Goal: Task Accomplishment & Management: Complete application form

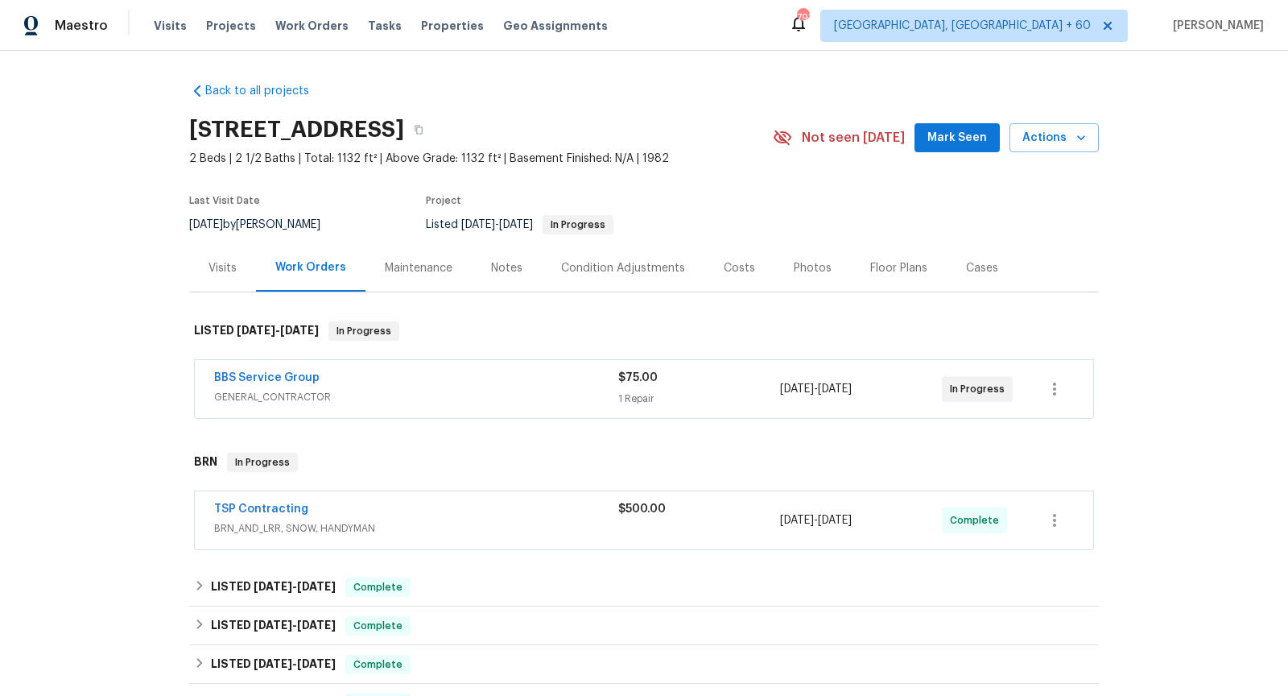
click at [460, 402] on span "GENERAL_CONTRACTOR" at bounding box center [416, 397] width 404 height 16
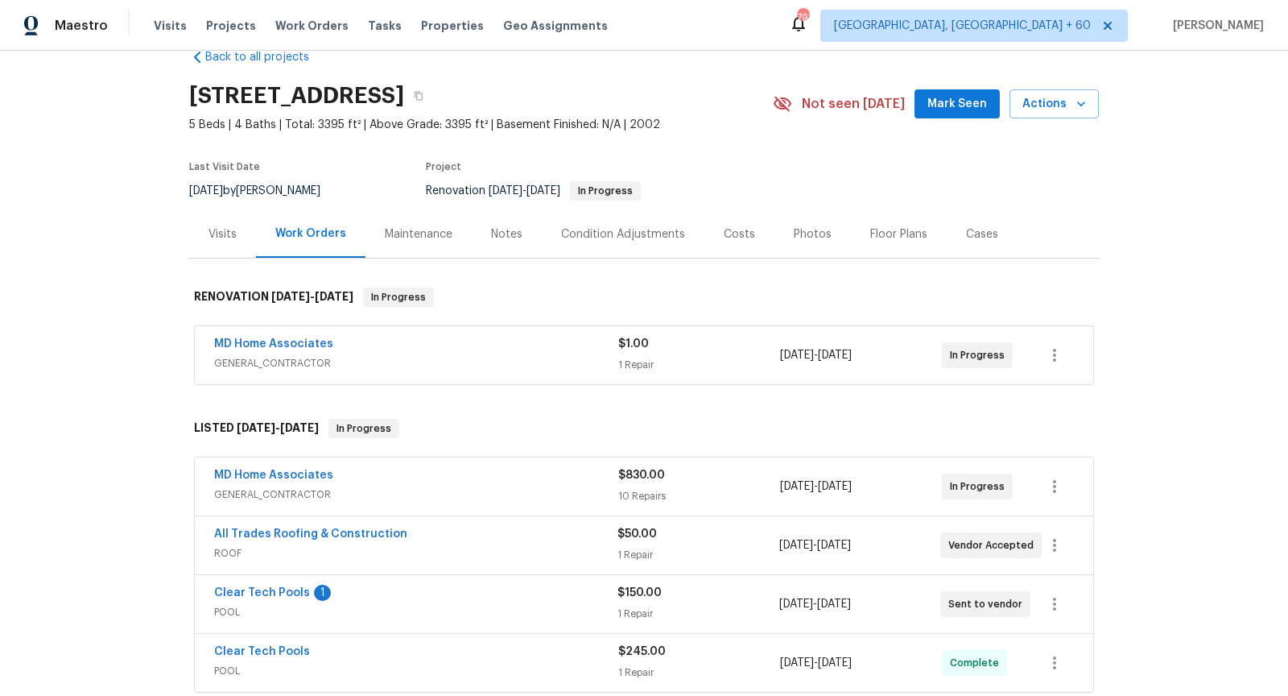
scroll to position [44, 0]
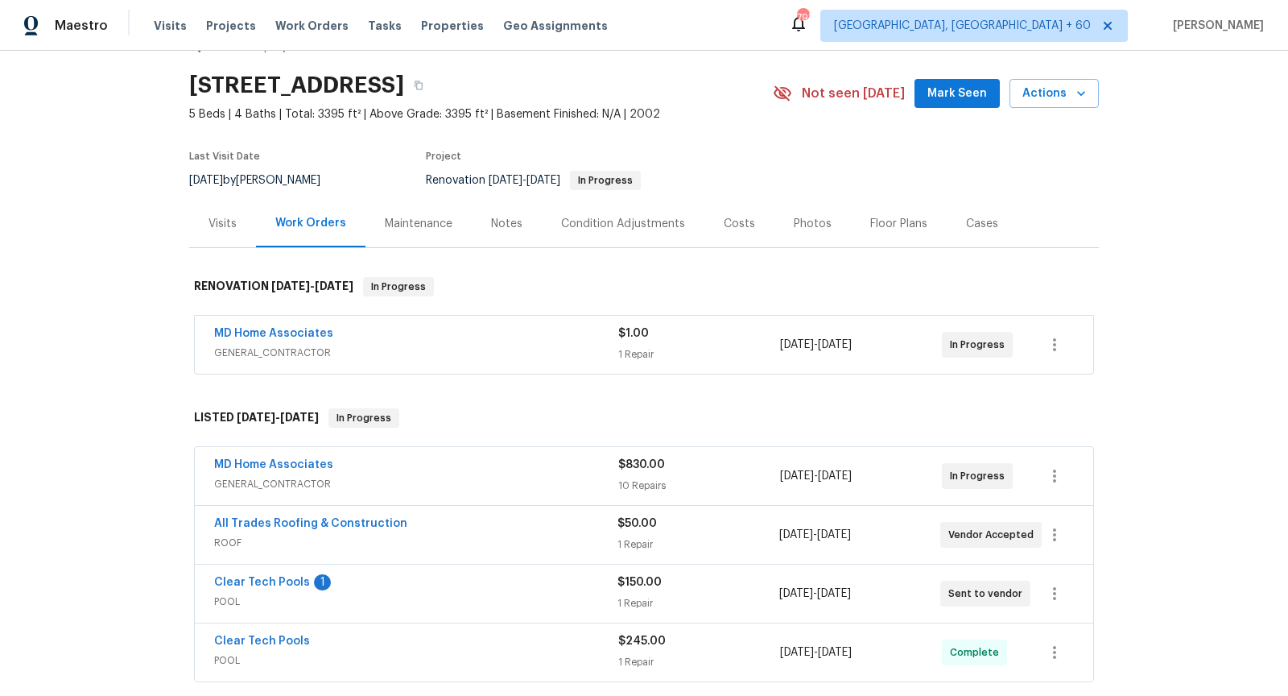
click at [479, 356] on span "GENERAL_CONTRACTOR" at bounding box center [416, 353] width 404 height 16
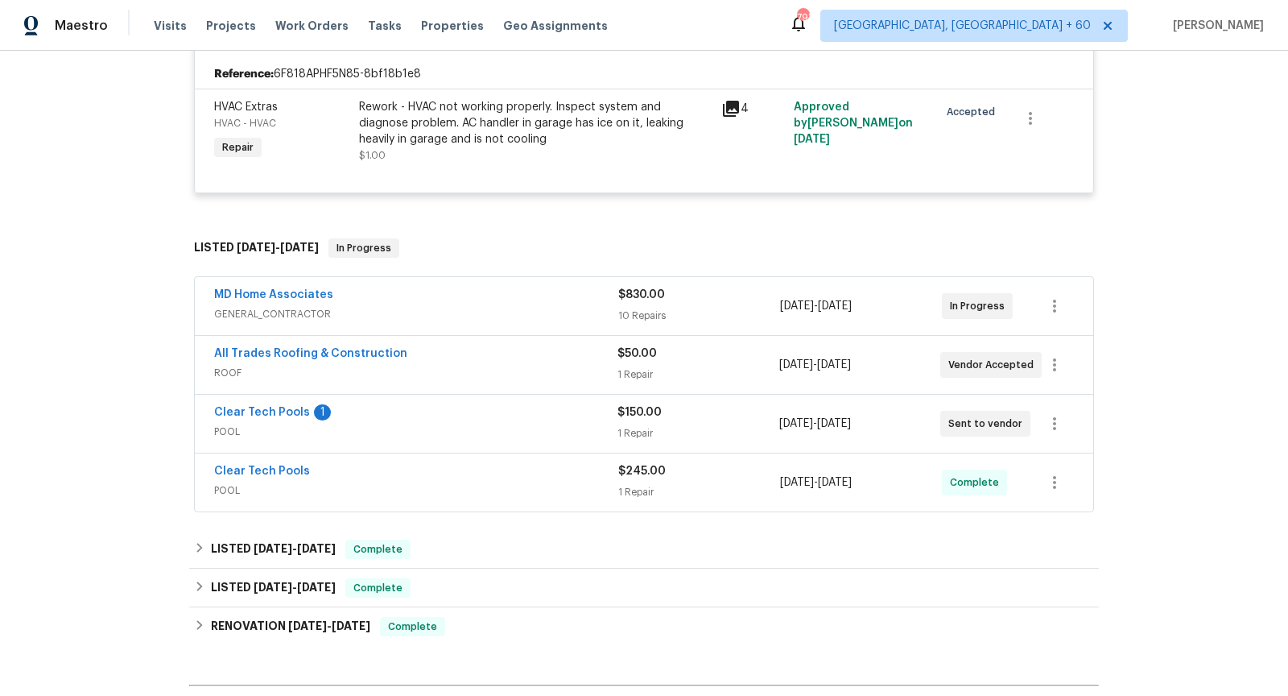
scroll to position [561, 0]
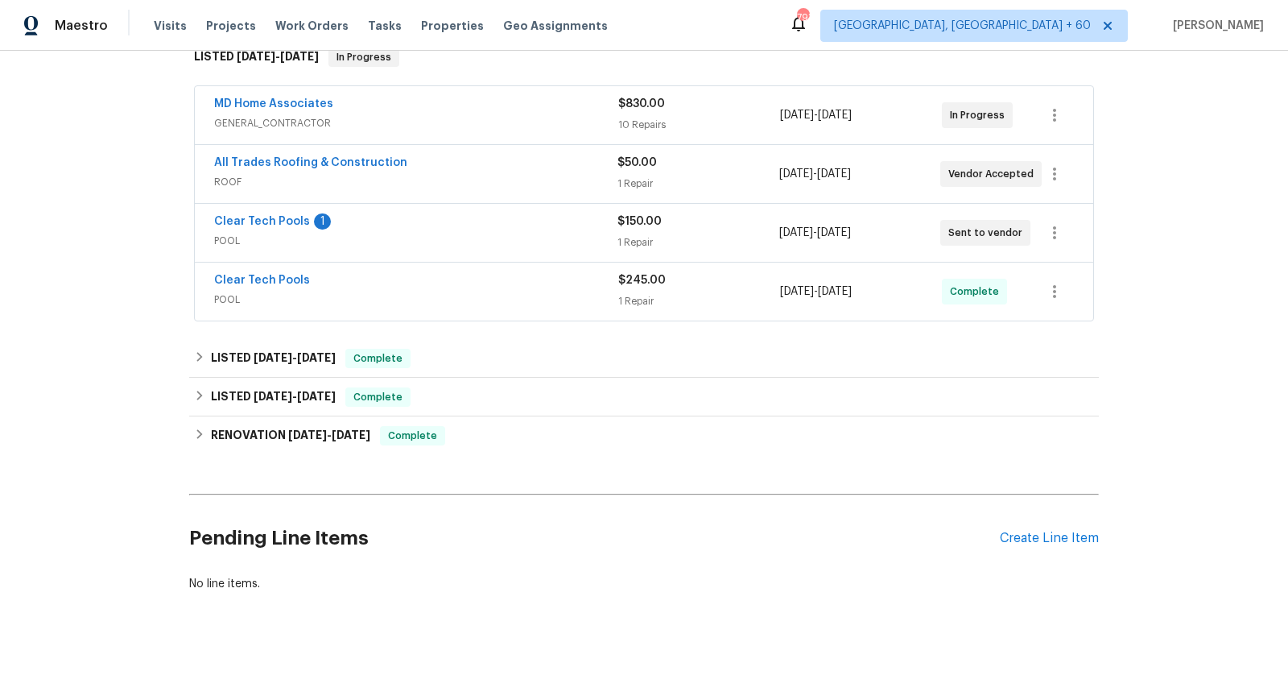
click at [526, 180] on span "ROOF" at bounding box center [415, 182] width 403 height 16
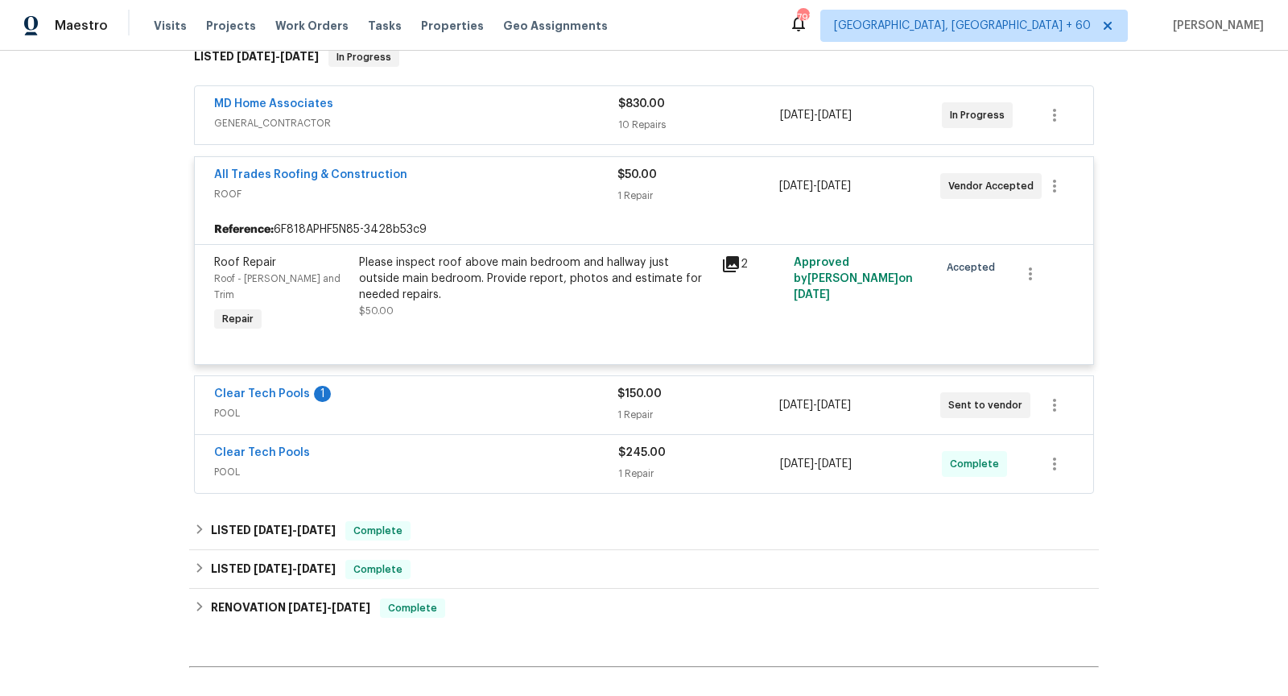
click at [724, 259] on icon at bounding box center [731, 264] width 16 height 16
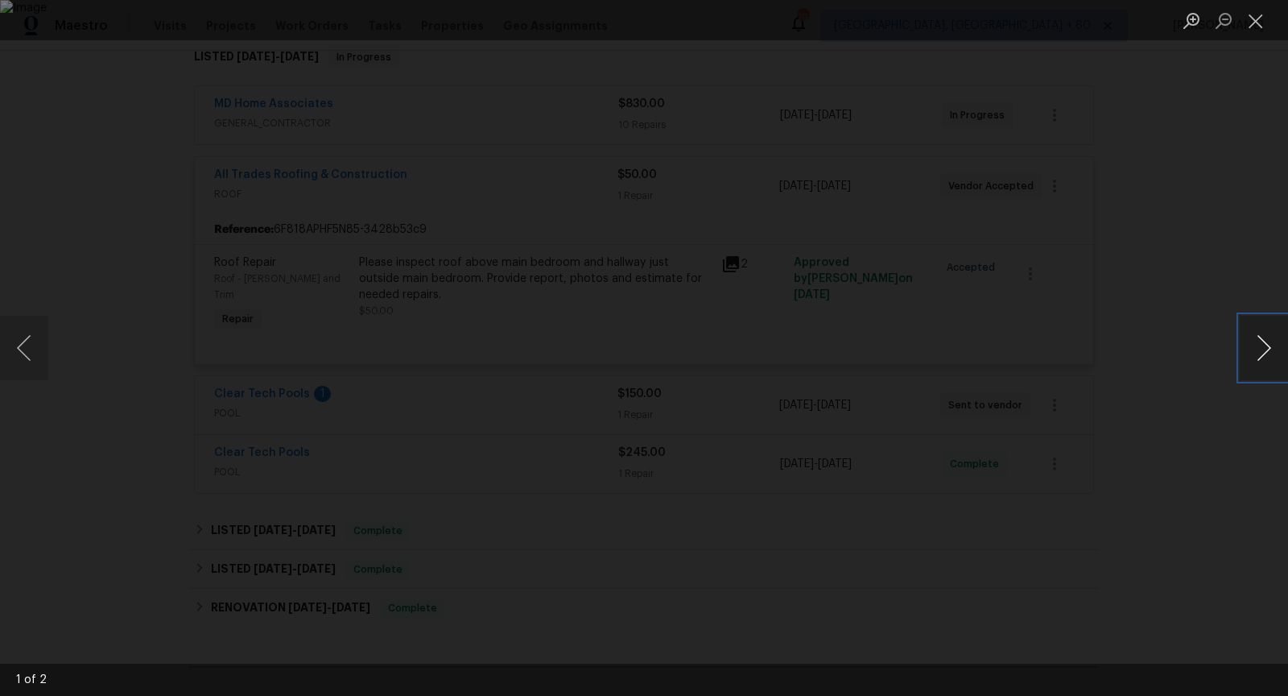
click at [1258, 351] on button "Next image" at bounding box center [1264, 348] width 48 height 64
click at [1255, 26] on button "Close lightbox" at bounding box center [1256, 20] width 32 height 28
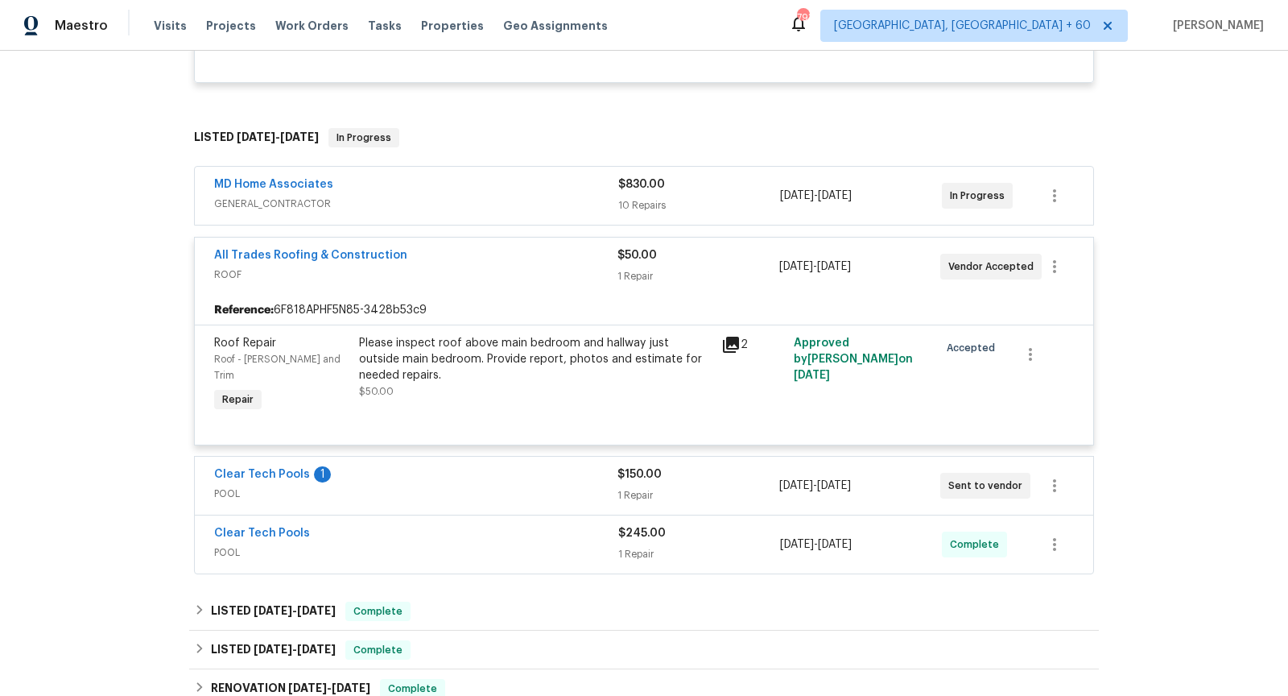
scroll to position [480, 0]
click at [512, 183] on div "MD Home Associates" at bounding box center [416, 186] width 404 height 19
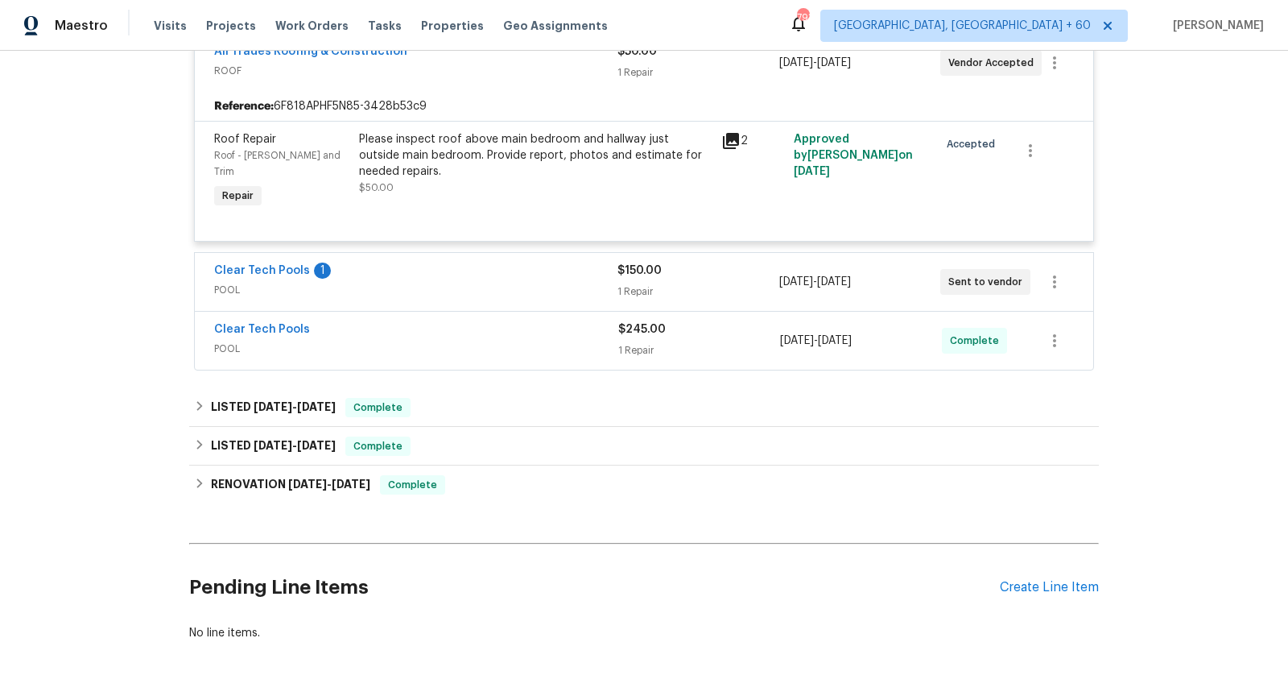
scroll to position [1864, 0]
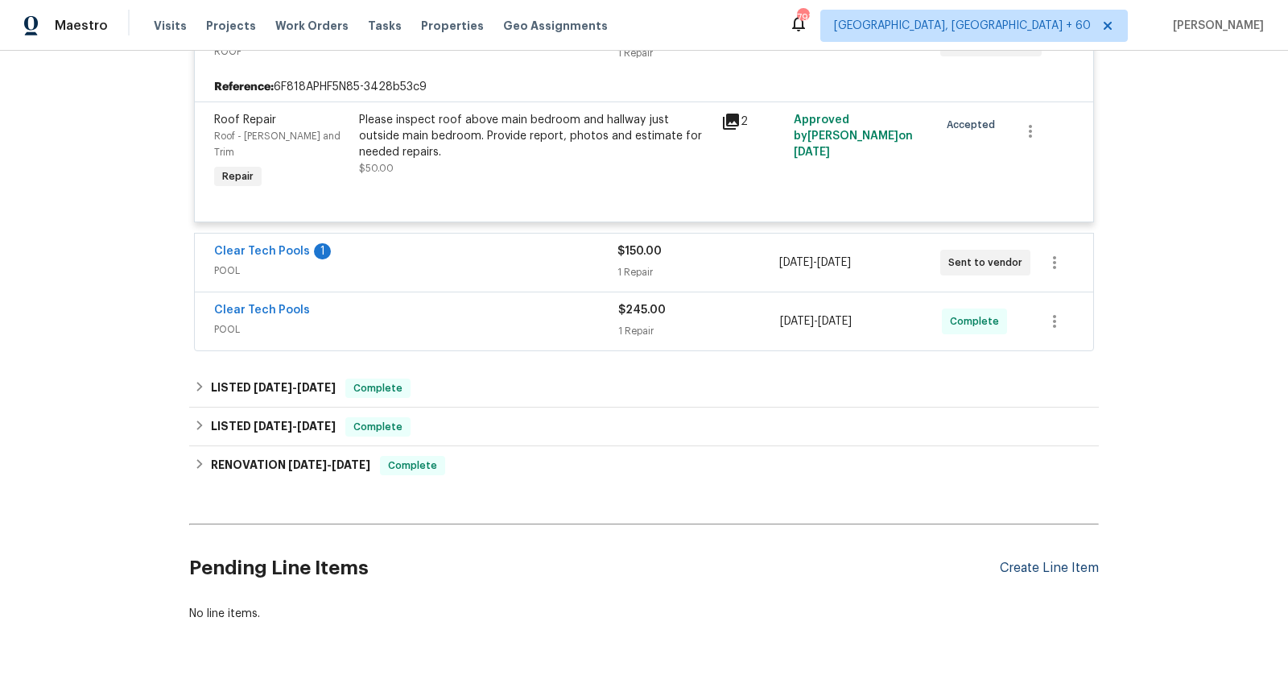
click at [1021, 560] on div "Create Line Item" at bounding box center [1049, 567] width 99 height 15
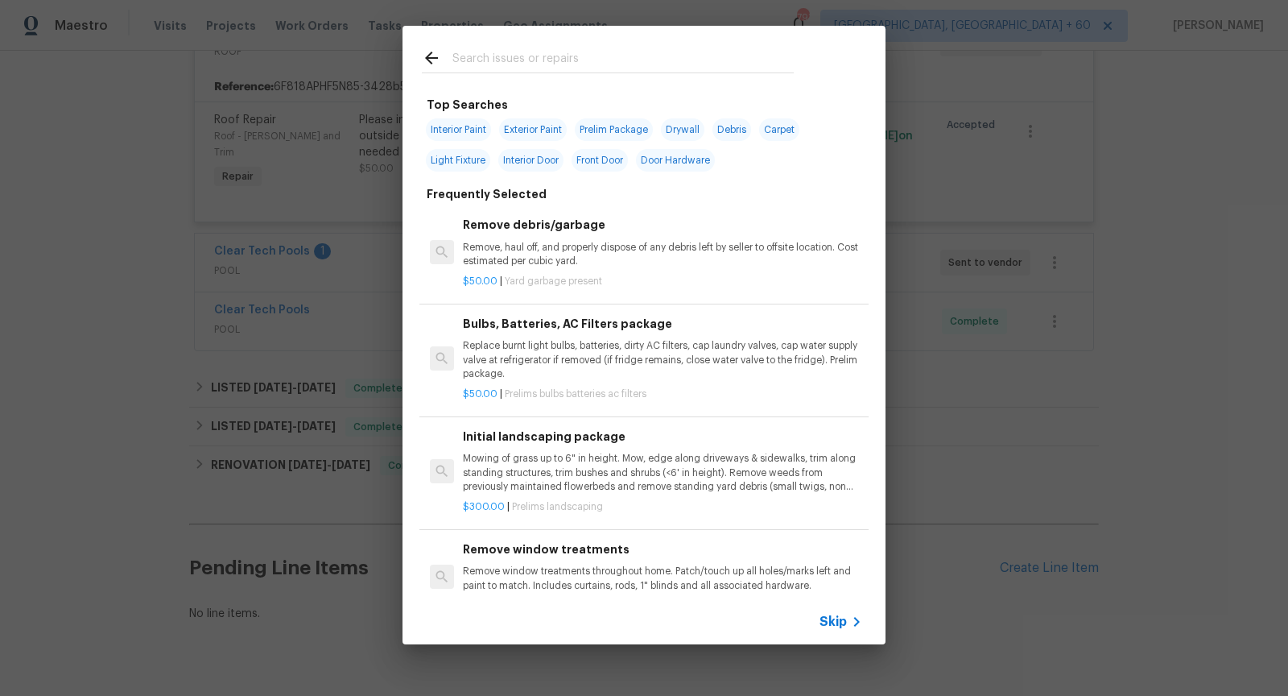
click at [828, 612] on div "Skip" at bounding box center [843, 621] width 47 height 19
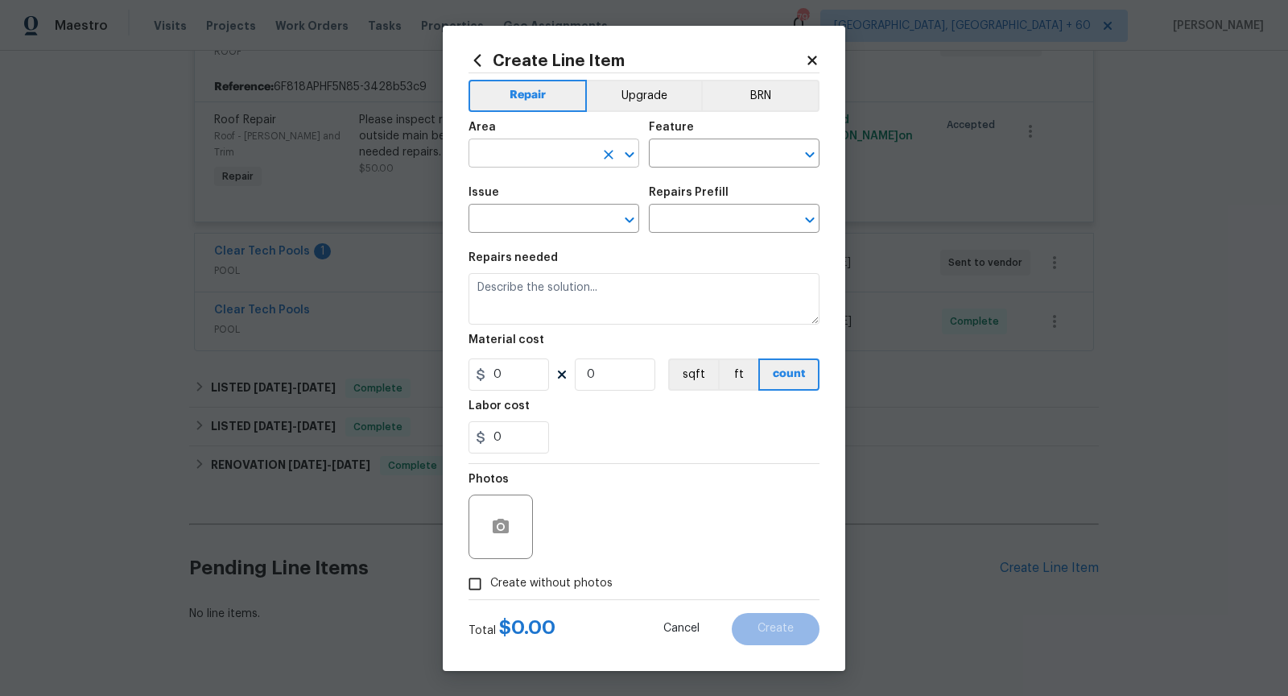
click at [634, 153] on icon "Open" at bounding box center [629, 155] width 9 height 6
click at [477, 195] on li "Roof" at bounding box center [554, 190] width 171 height 27
click at [814, 165] on div at bounding box center [799, 154] width 42 height 23
type input "Roof"
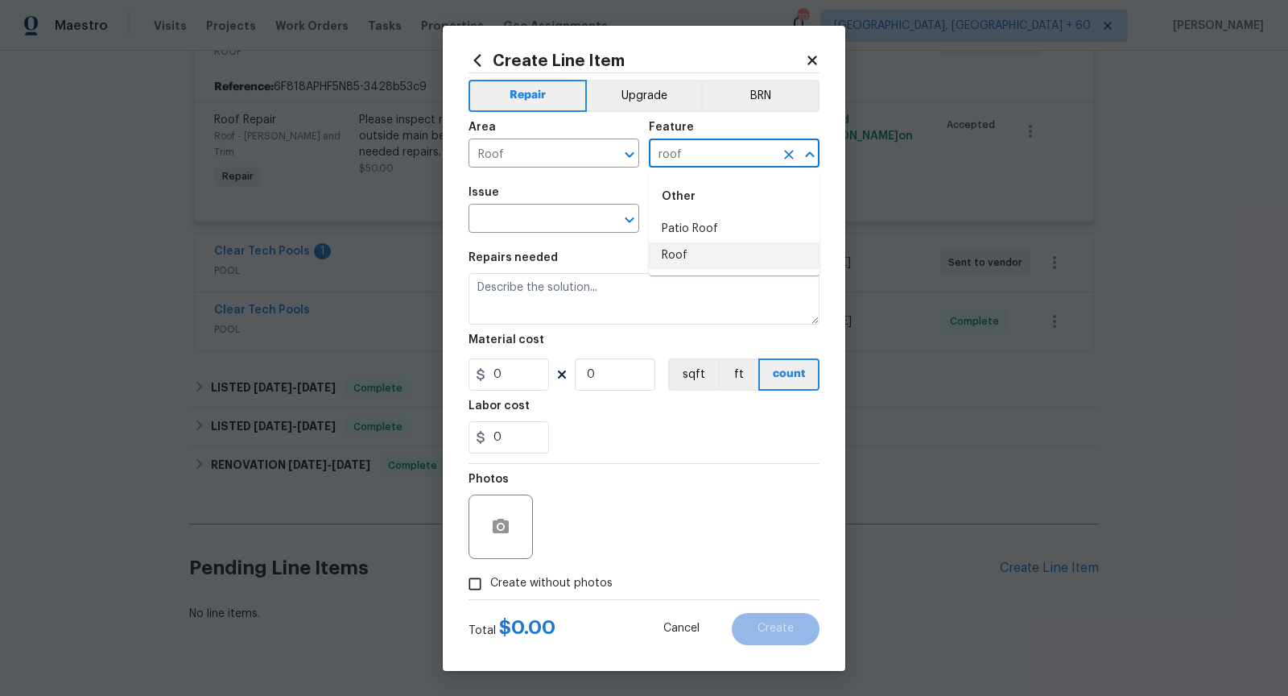
click at [758, 246] on li "Roof" at bounding box center [734, 255] width 171 height 27
click at [634, 229] on icon "Open" at bounding box center [629, 219] width 19 height 19
type input "Roof"
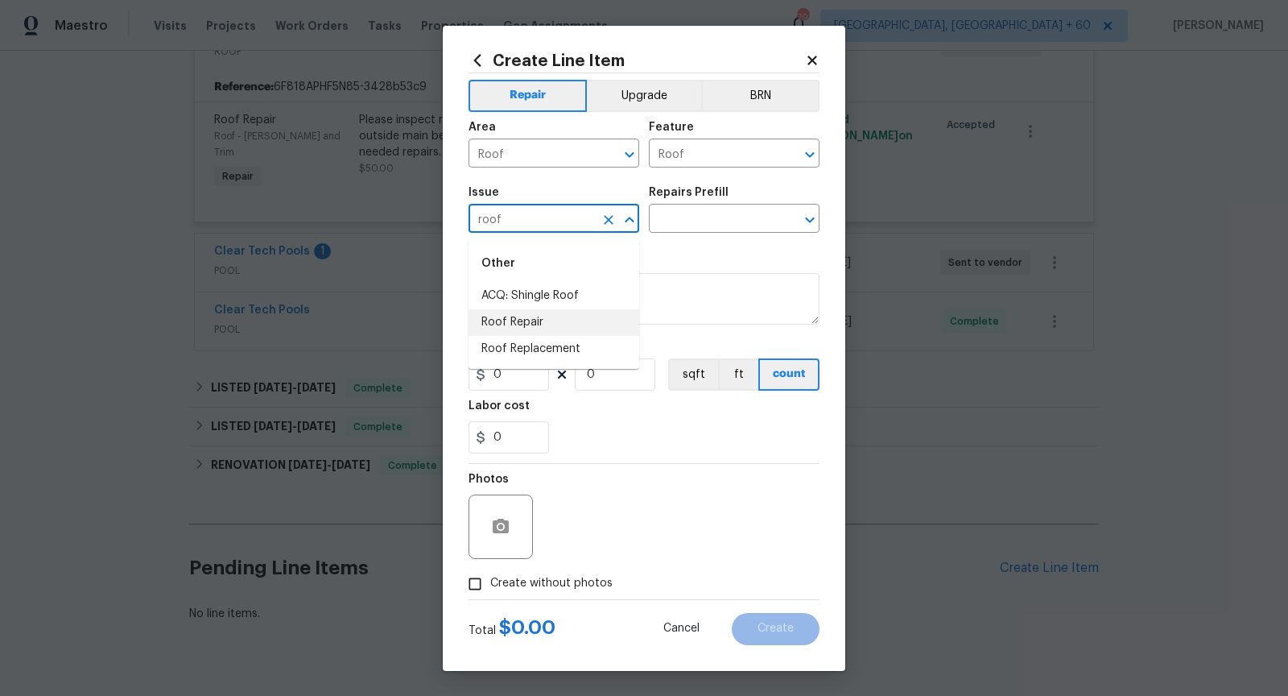
click at [579, 330] on li "Roof Repair" at bounding box center [554, 322] width 171 height 27
click at [809, 229] on icon "Open" at bounding box center [809, 219] width 19 height 19
type input "Roof Repair"
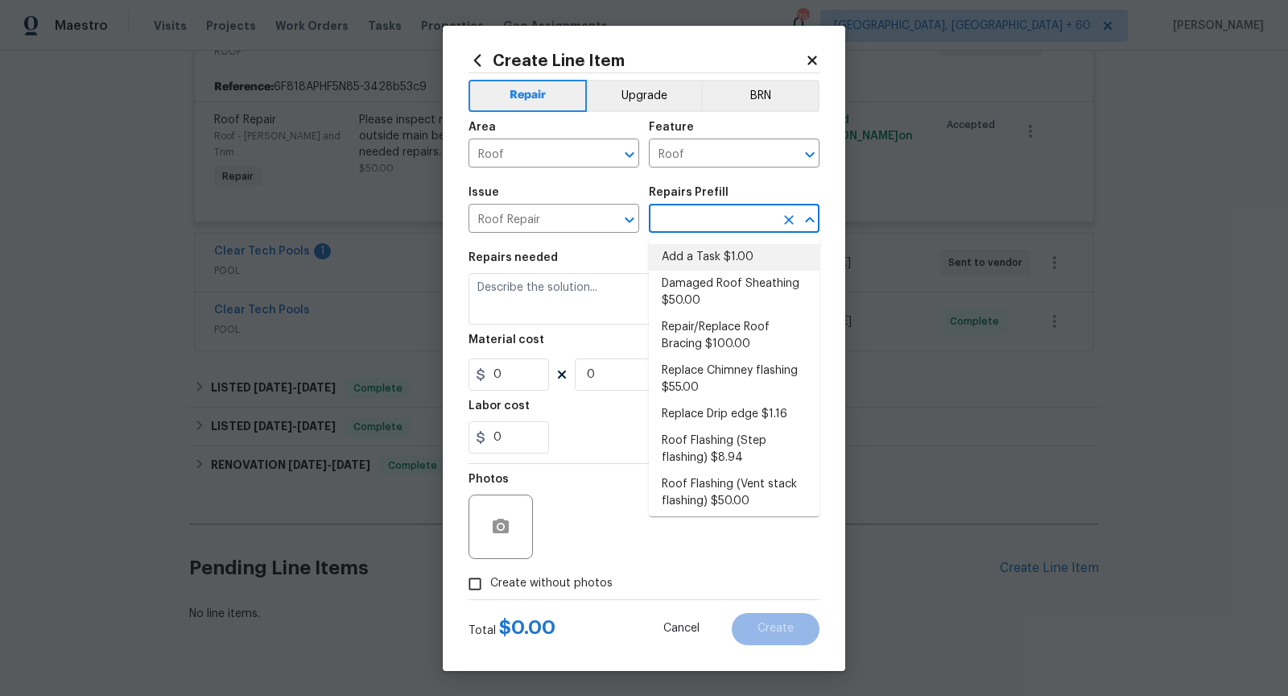
click at [744, 250] on li "Add a Task $1.00" at bounding box center [734, 257] width 171 height 27
type input "[PERSON_NAME] and Trim"
type input "Add a Task $1.00"
type textarea "HPM to detail"
type input "1"
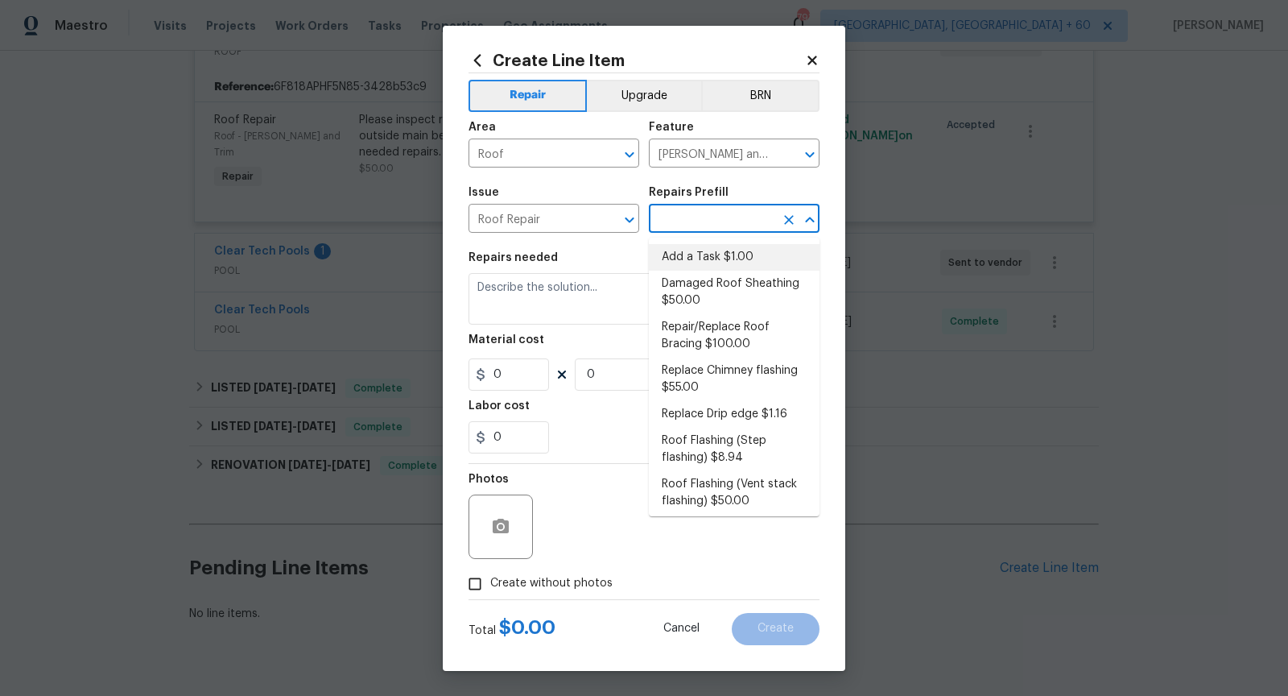
type input "1"
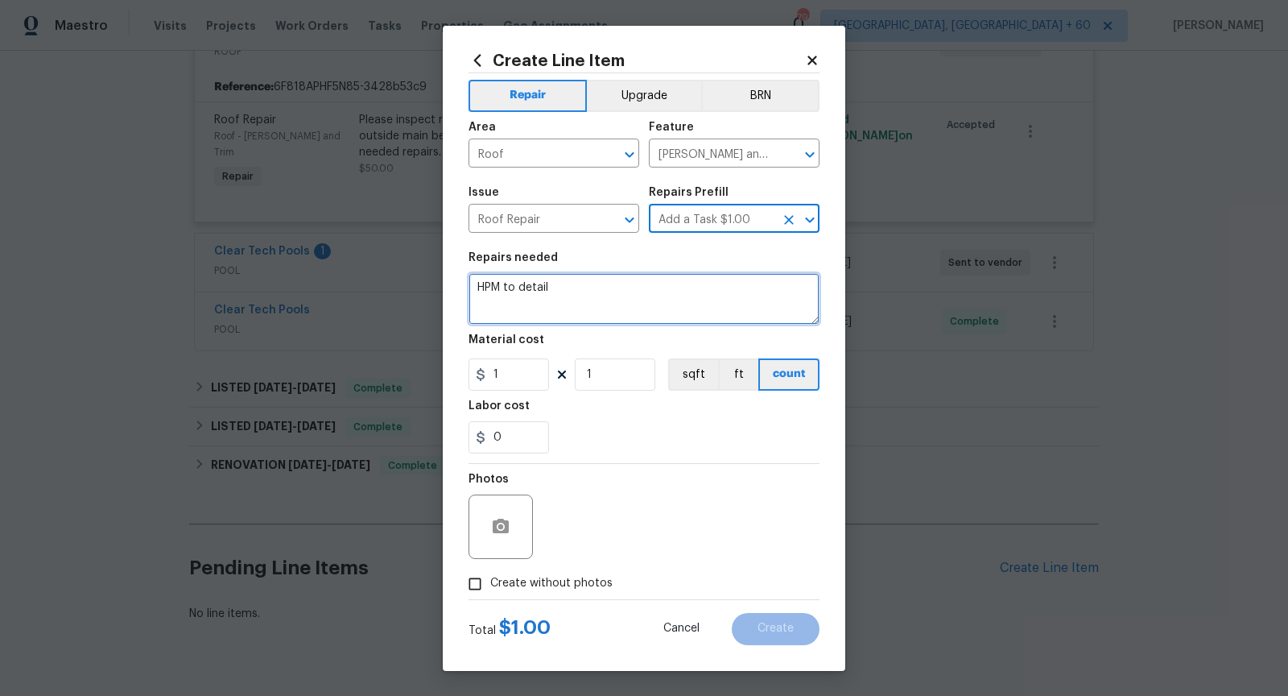
click at [639, 291] on textarea "HPM to detail" at bounding box center [644, 299] width 351 height 52
type textarea "h"
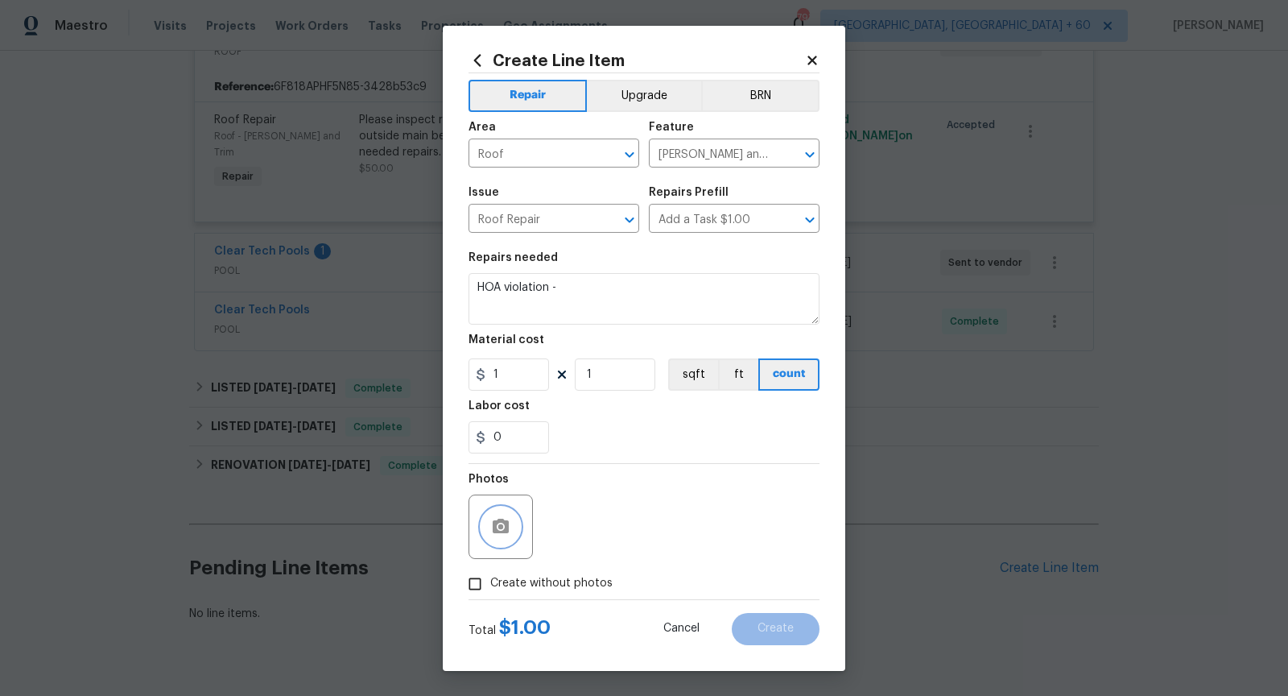
click at [507, 531] on icon "button" at bounding box center [501, 525] width 16 height 14
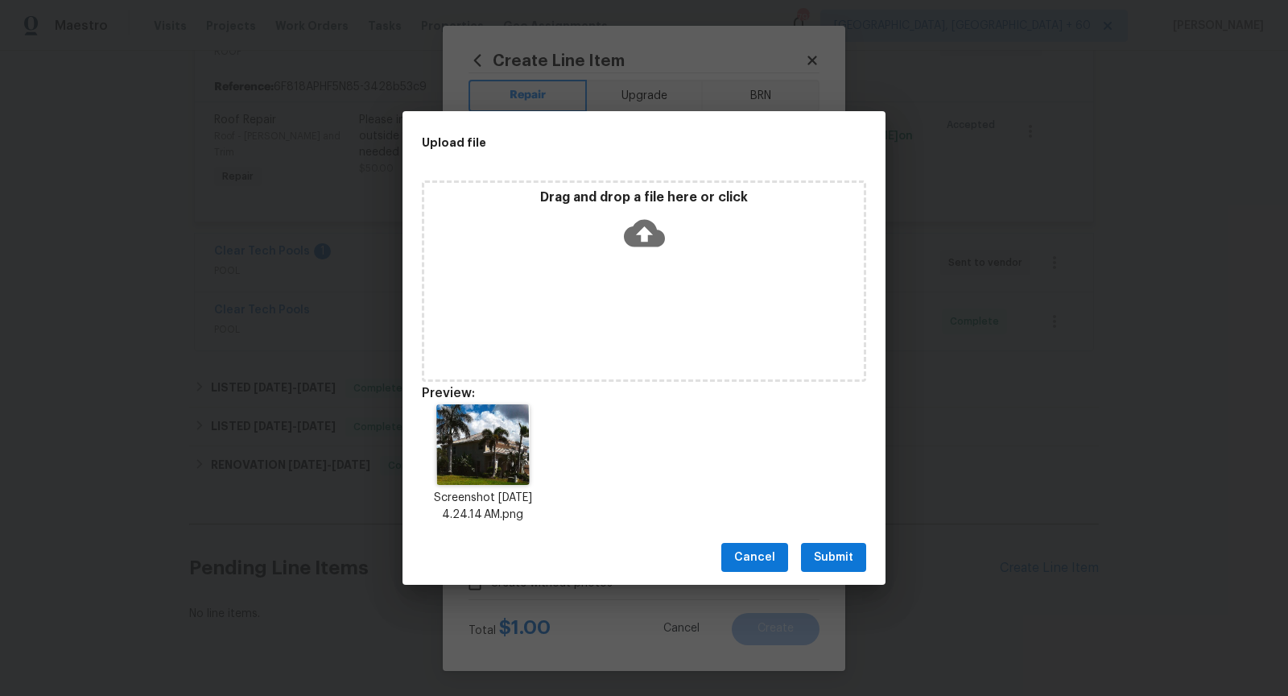
click at [844, 550] on span "Submit" at bounding box center [833, 557] width 39 height 20
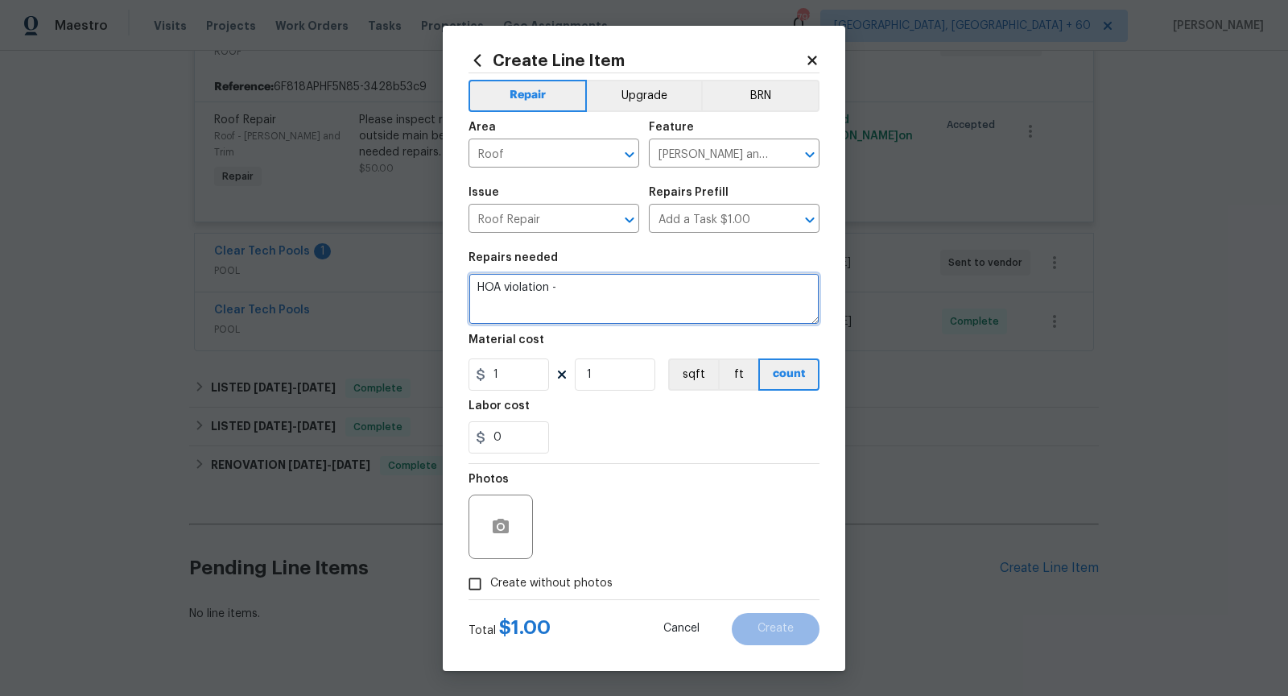
click at [585, 302] on textarea "HOA violation -" at bounding box center [644, 299] width 351 height 52
type textarea "HOA violation - Dirty roof, it needs to be cleaned"
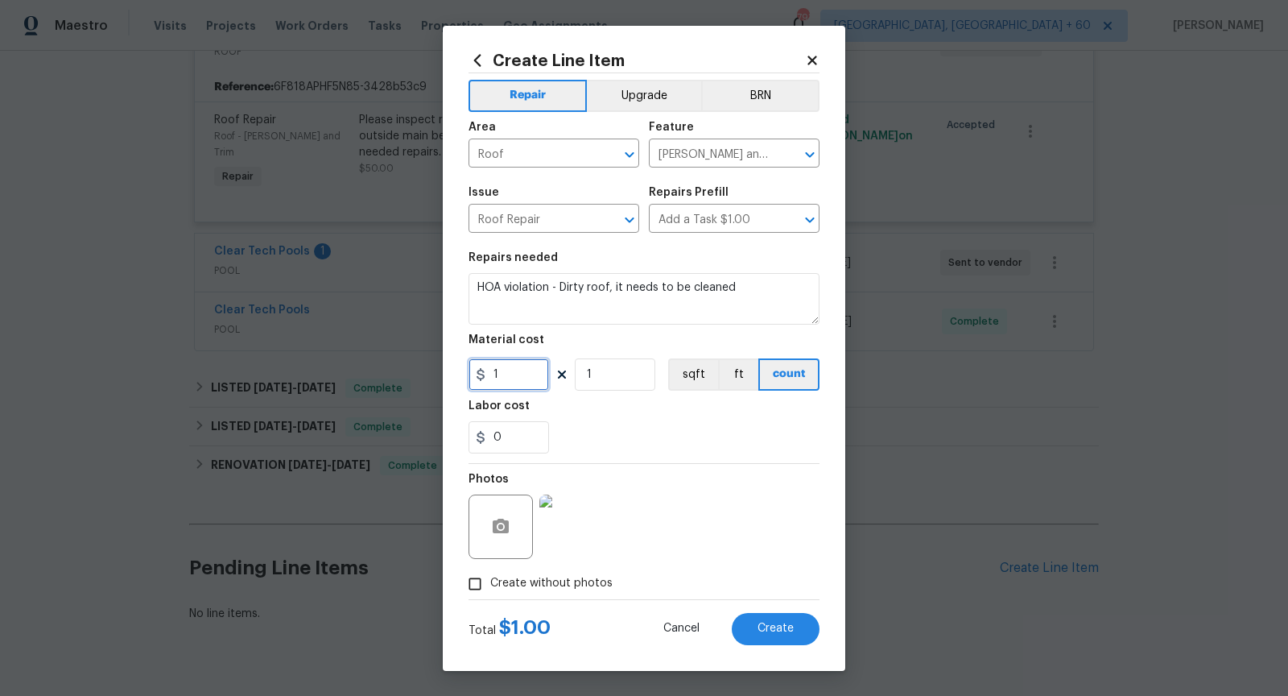
click at [501, 378] on input "1" at bounding box center [509, 374] width 81 height 32
type input "75"
click at [784, 624] on form "Repair Upgrade BRN Area Roof ​ Feature [PERSON_NAME] and Trim ​ Issue Roof Repa…" at bounding box center [644, 359] width 351 height 572
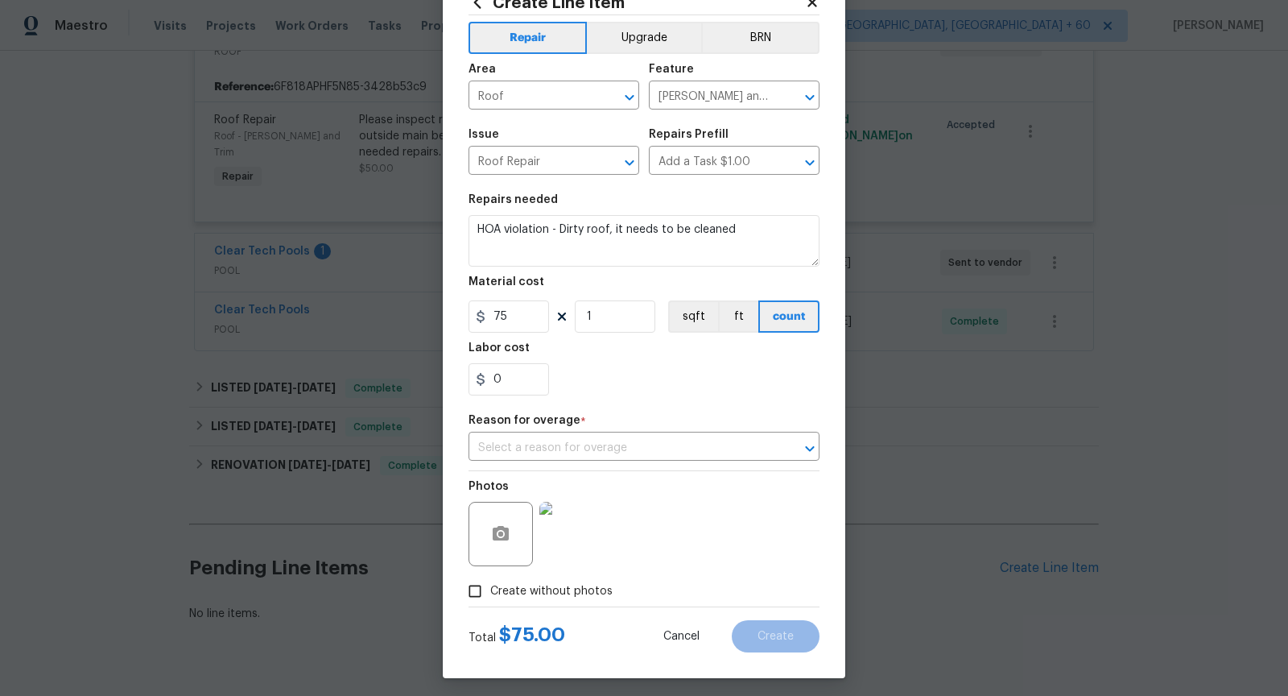
scroll to position [63, 0]
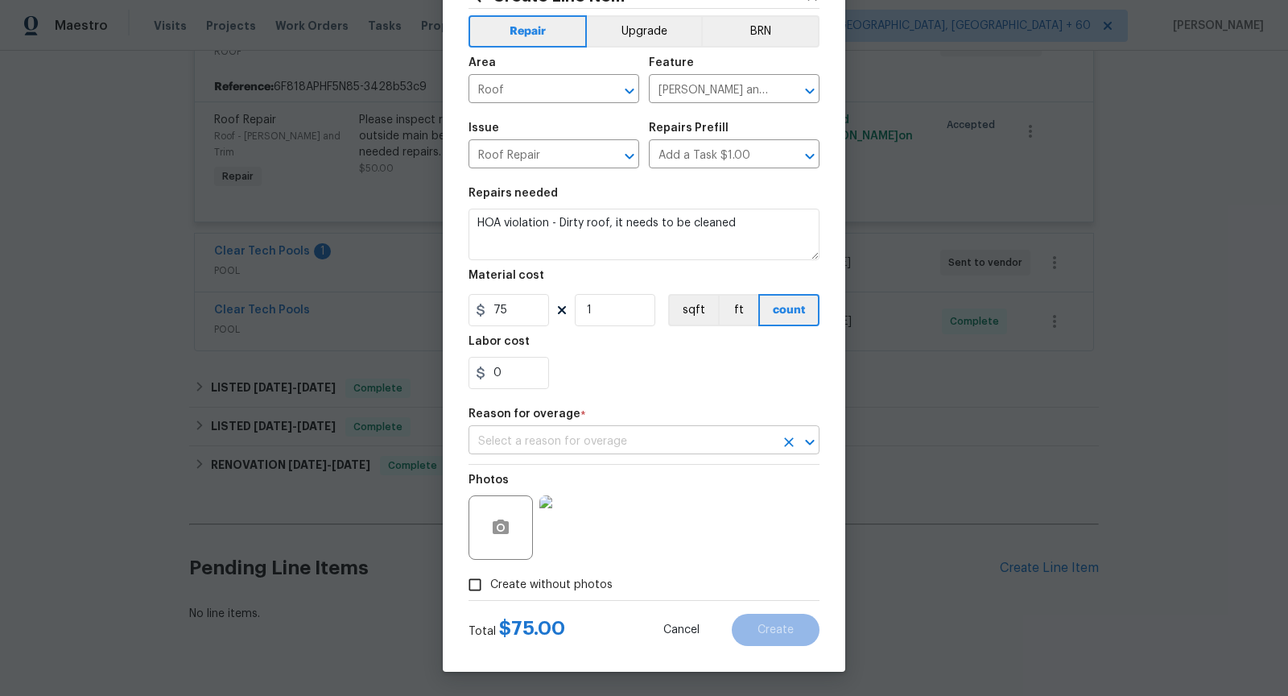
click at [816, 441] on icon "Open" at bounding box center [809, 441] width 19 height 19
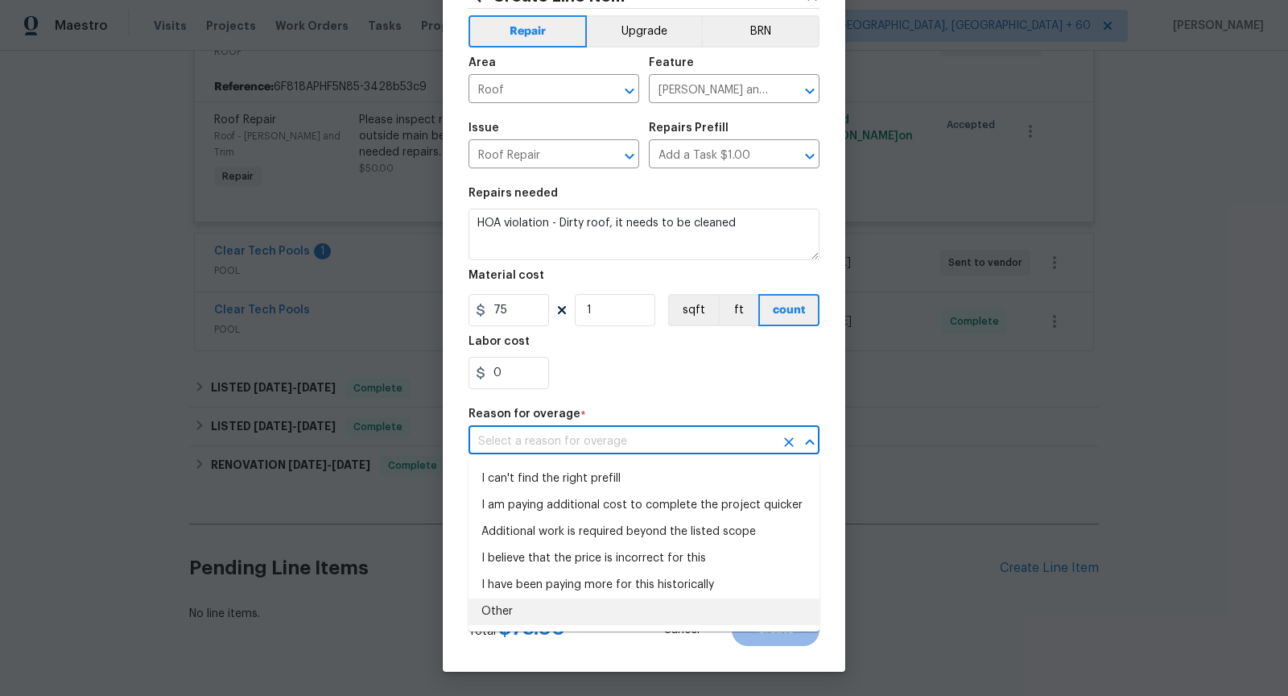
click at [626, 604] on li "Other" at bounding box center [644, 611] width 351 height 27
type input "Other"
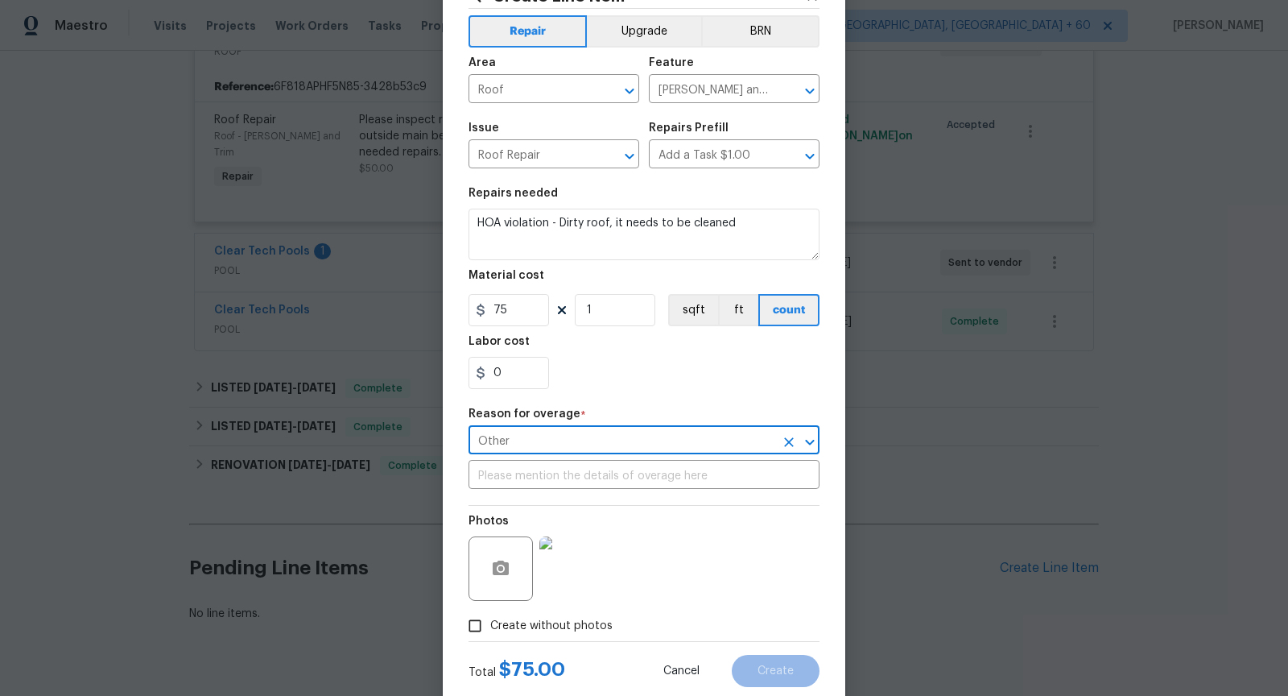
click at [683, 397] on section "Repairs needed HOA violation - Dirty roof, it needs to be cleaned Material cost…" at bounding box center [644, 288] width 351 height 221
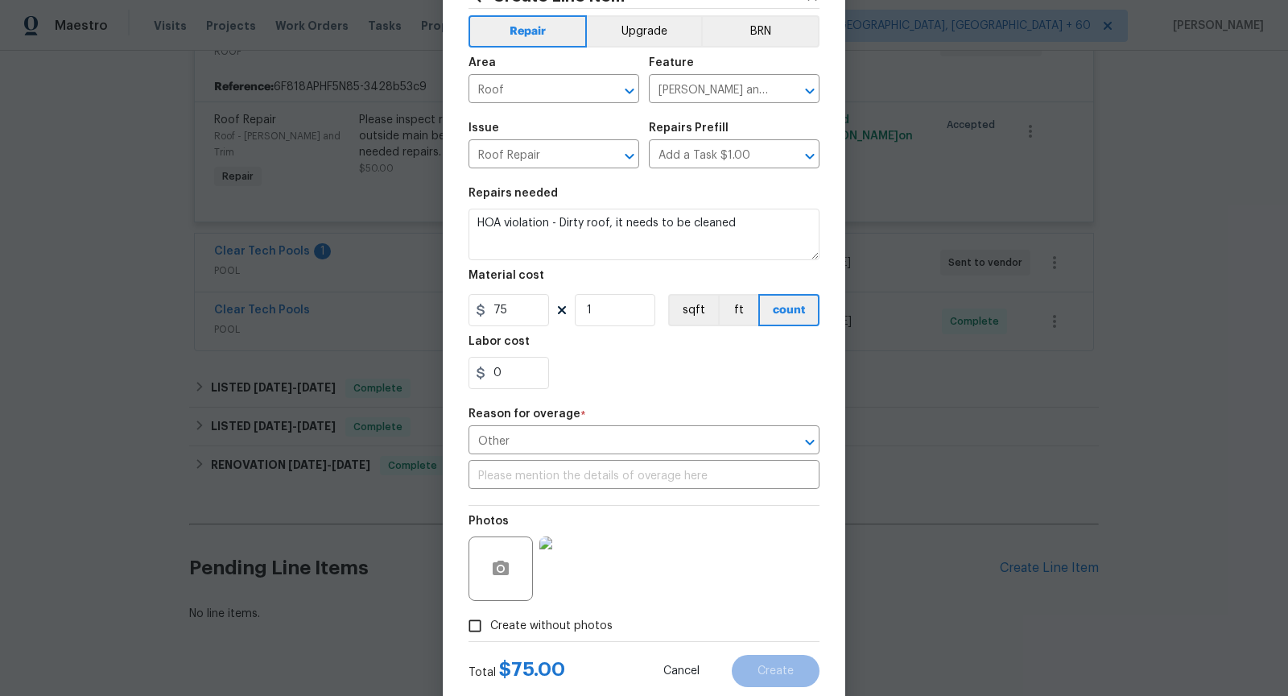
scroll to position [105, 0]
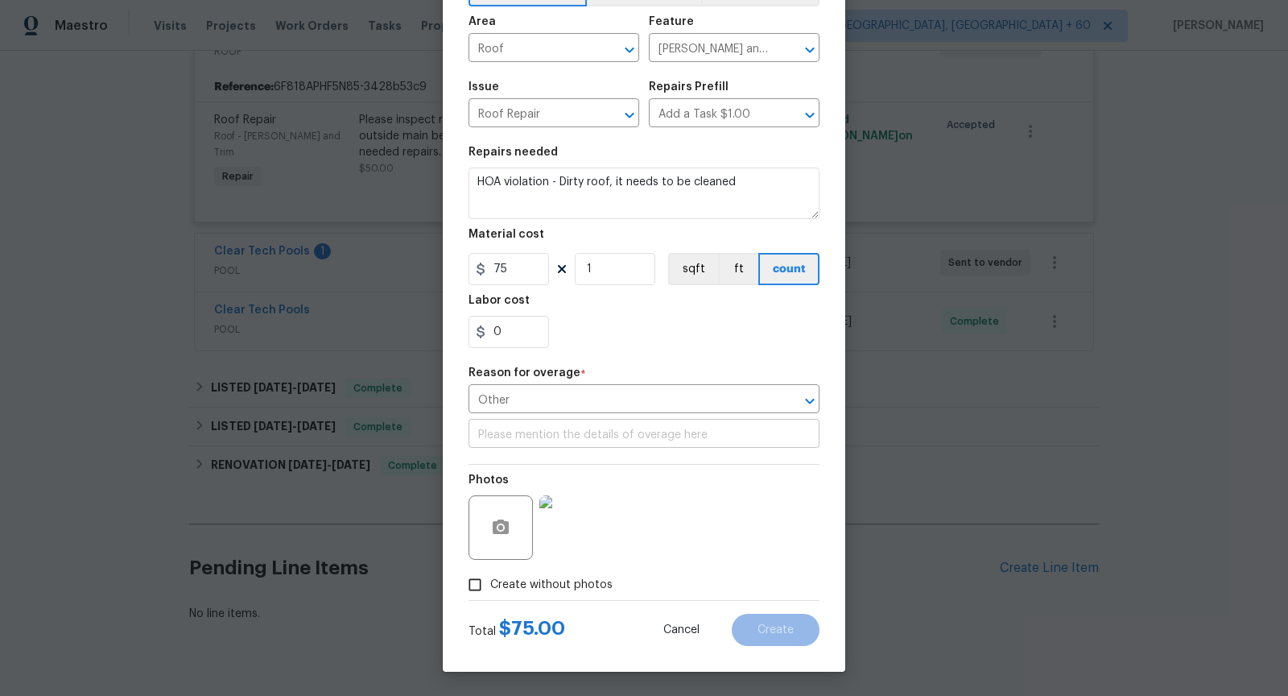
click at [648, 445] on input "text" at bounding box center [644, 435] width 351 height 25
click at [796, 393] on icon "Clear" at bounding box center [789, 401] width 16 height 16
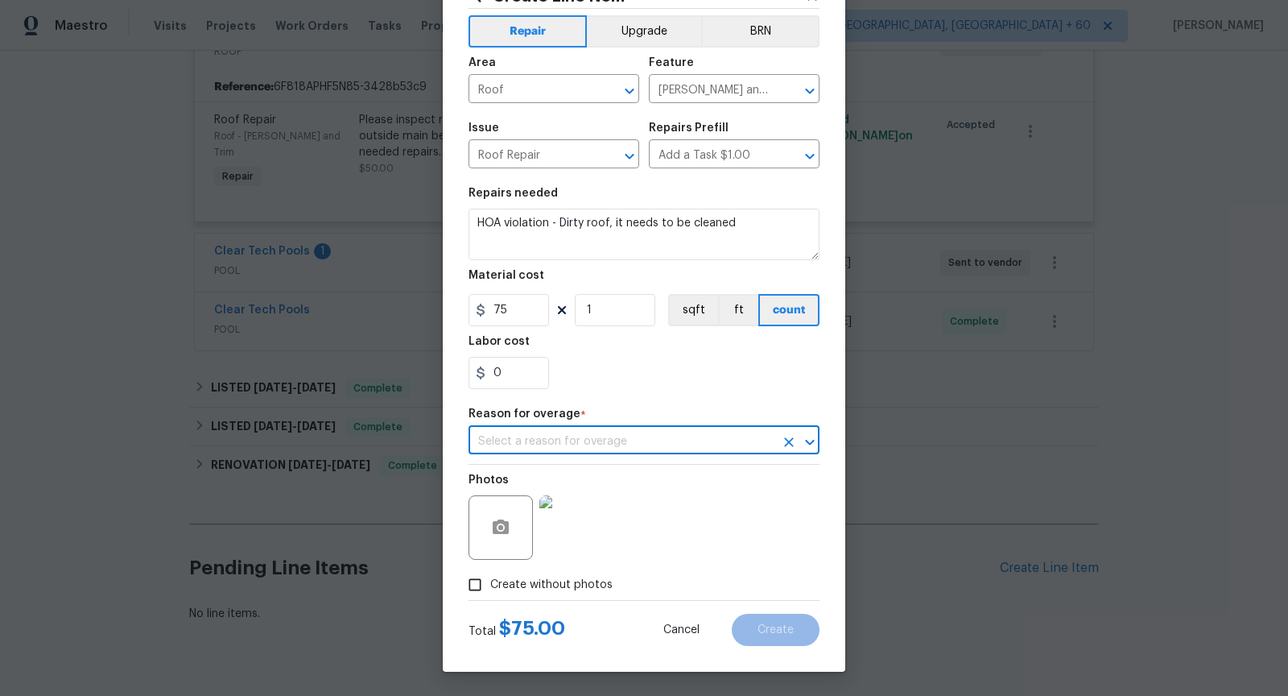
click at [810, 445] on icon "Open" at bounding box center [809, 441] width 19 height 19
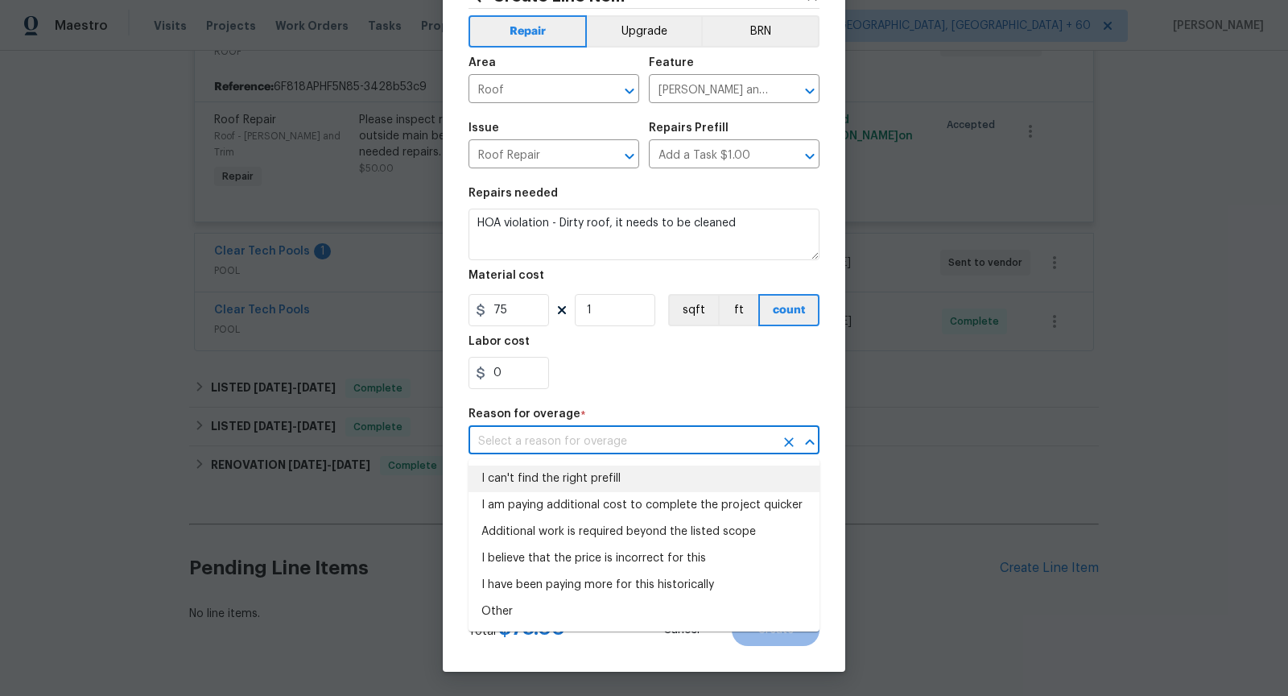
click at [607, 475] on li "I can't find the right prefill" at bounding box center [644, 478] width 351 height 27
type input "I can't find the right prefill"
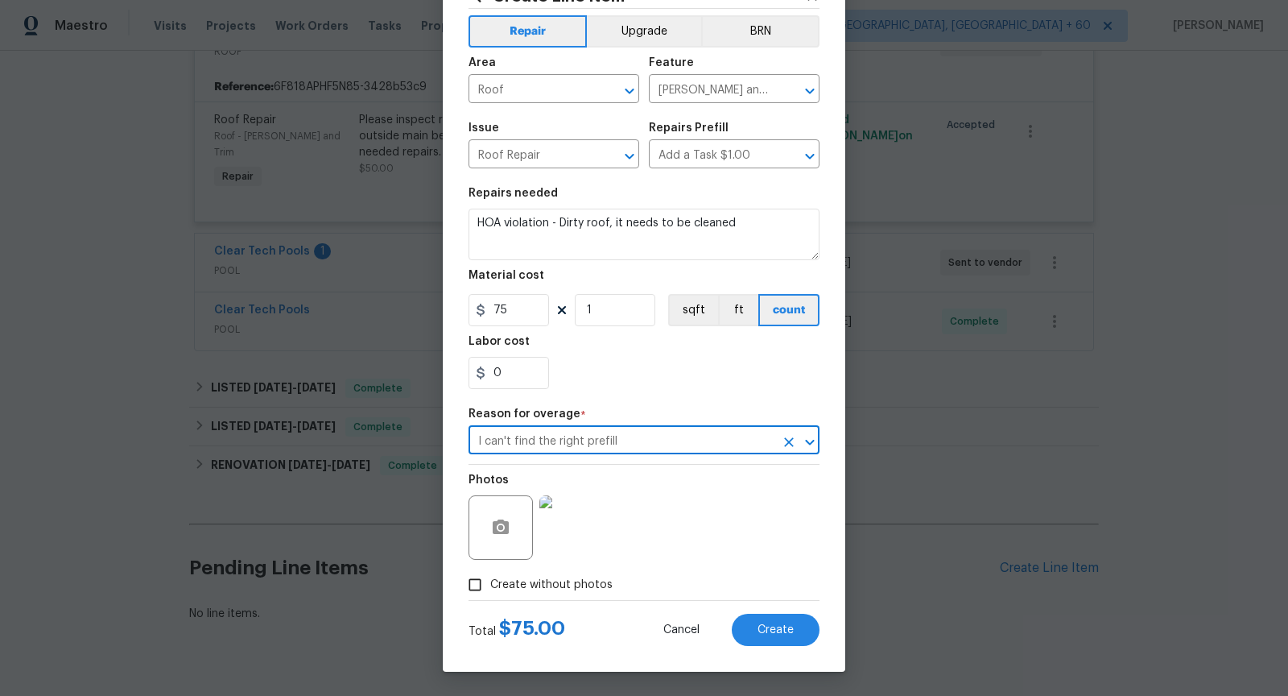
click at [672, 393] on section "Repairs needed HOA violation - Dirty roof, it needs to be cleaned Material cost…" at bounding box center [644, 288] width 351 height 221
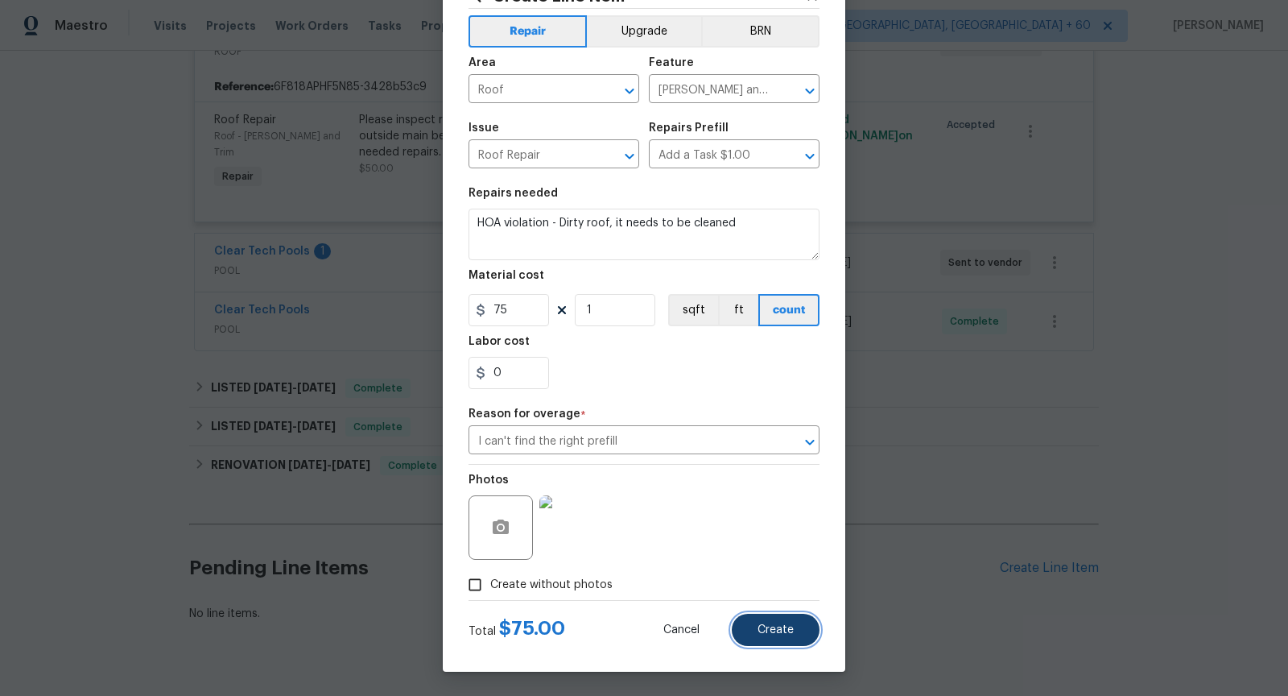
click at [786, 621] on button "Create" at bounding box center [776, 629] width 88 height 32
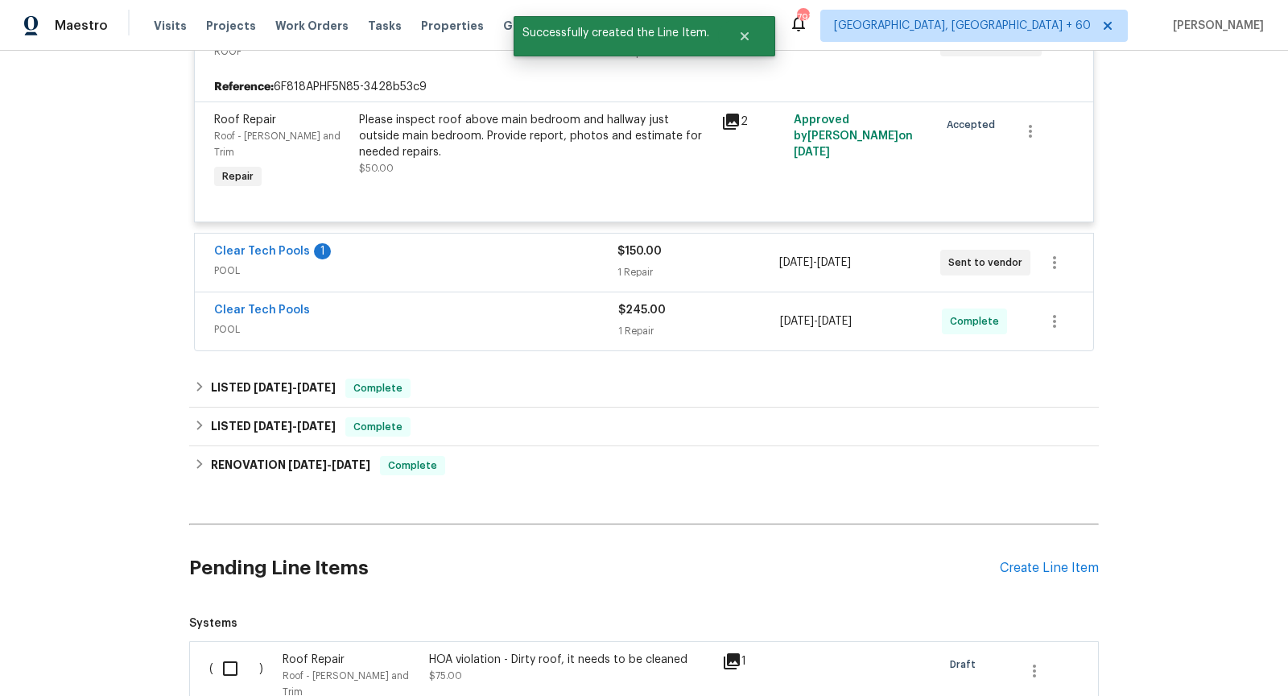
scroll to position [2046, 0]
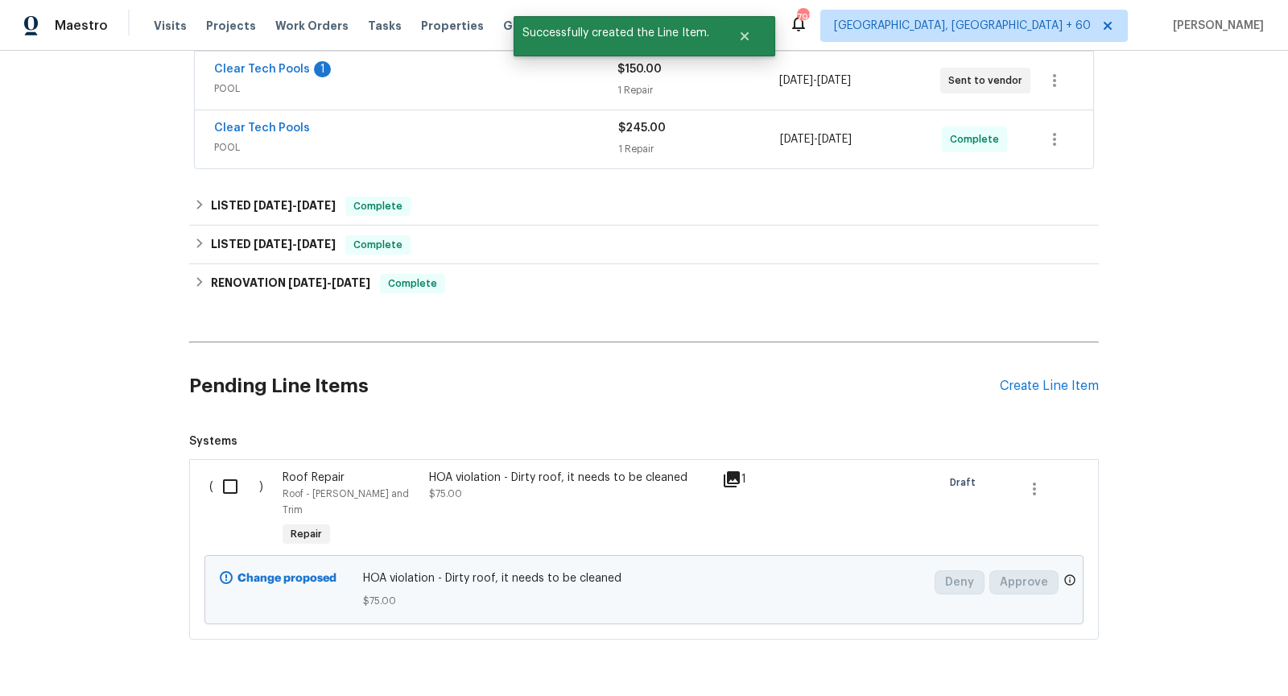
click at [238, 469] on input "checkbox" at bounding box center [236, 486] width 46 height 34
checkbox input "true"
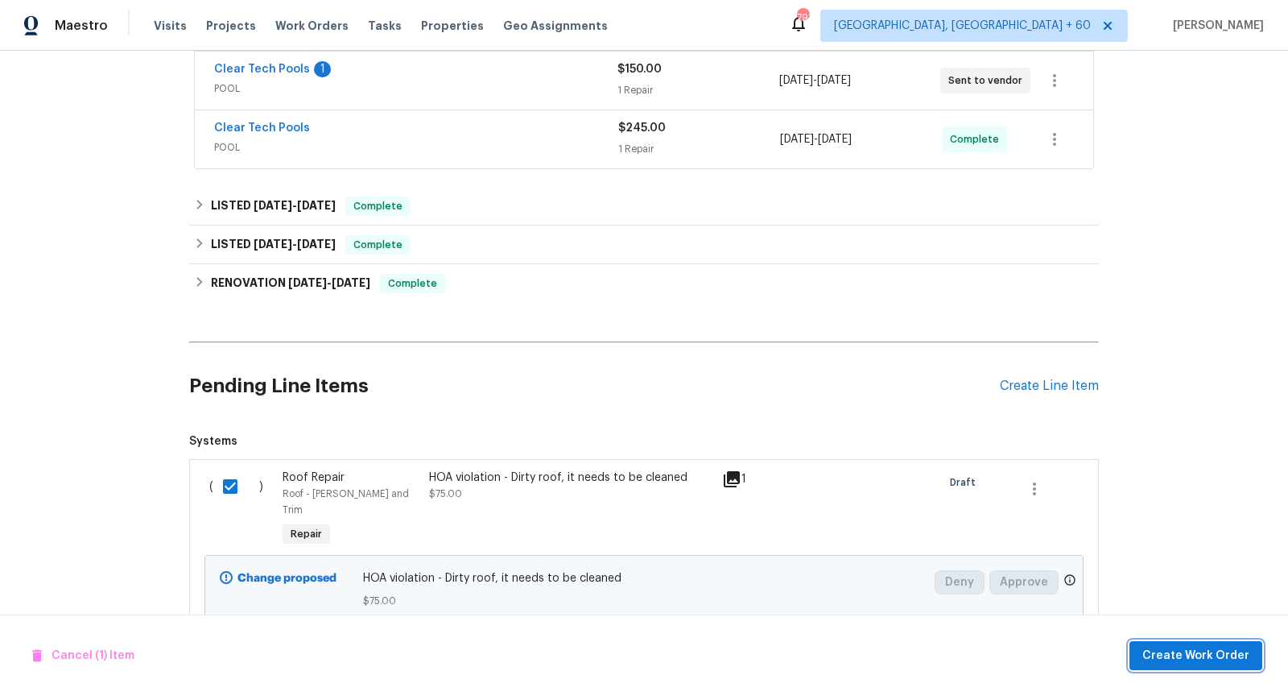
click at [1183, 655] on span "Create Work Order" at bounding box center [1195, 656] width 107 height 20
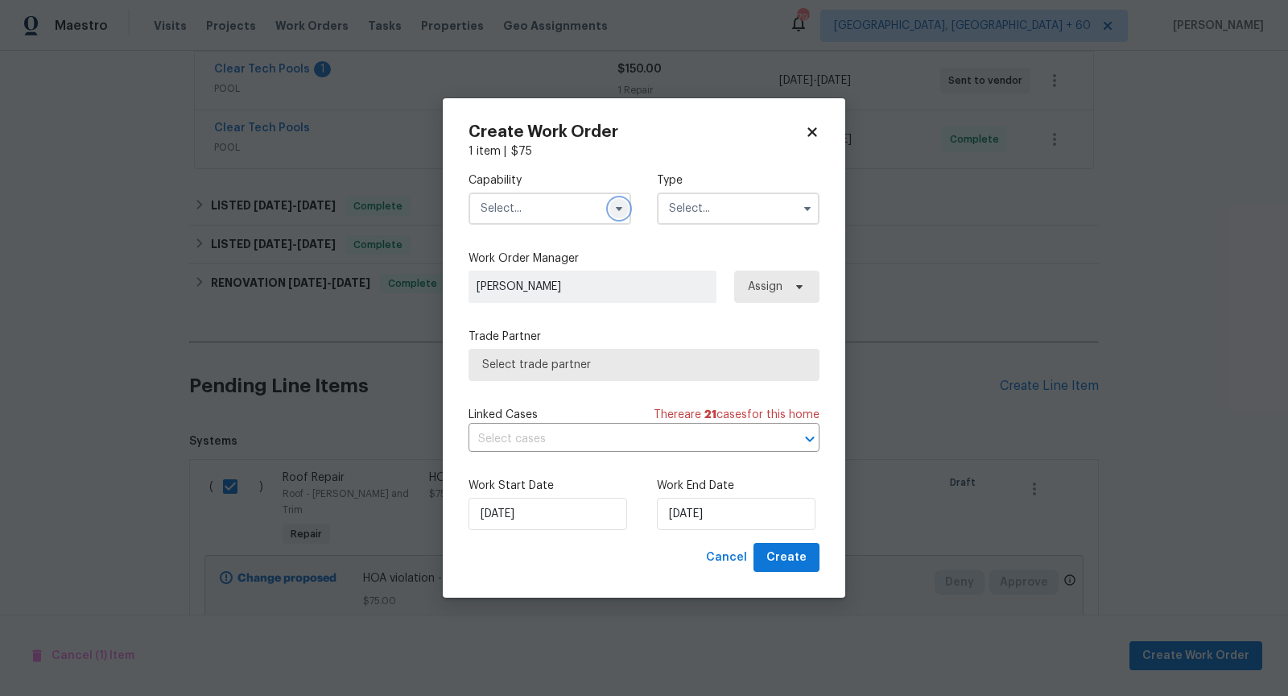
click at [617, 208] on icon "button" at bounding box center [619, 209] width 6 height 4
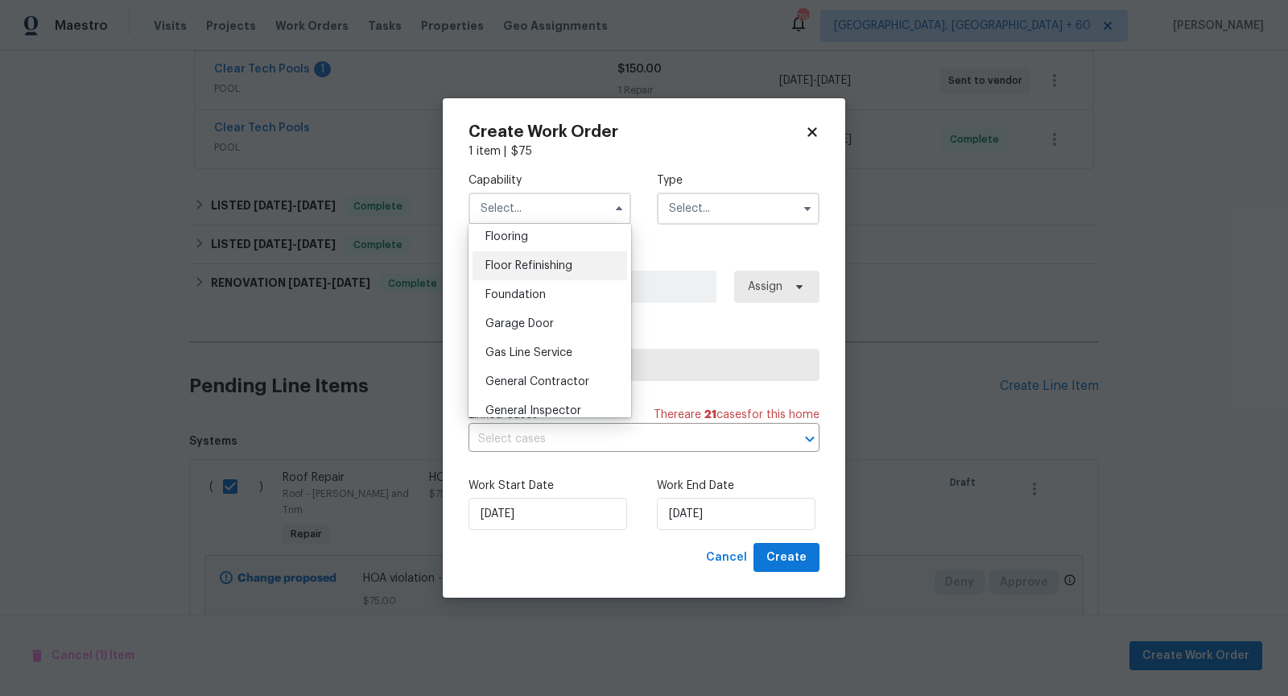
scroll to position [634, 0]
click at [547, 374] on span "General Contractor" at bounding box center [537, 378] width 104 height 11
type input "General Contractor"
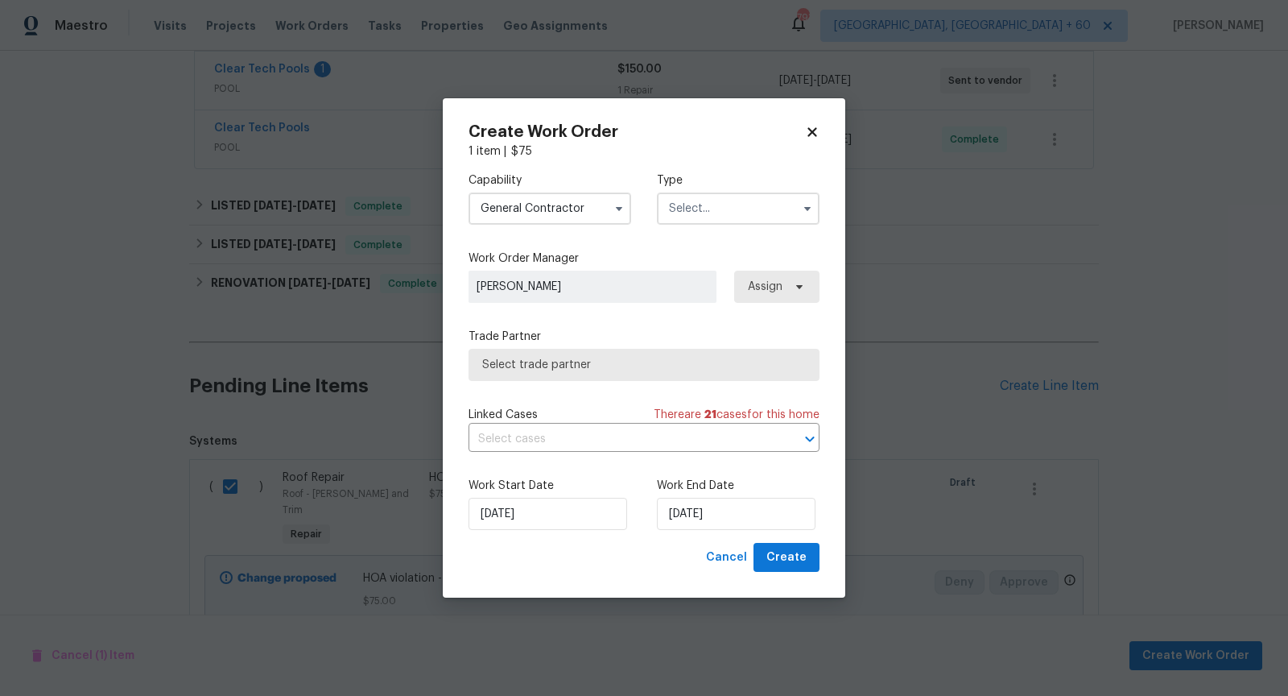
click at [796, 201] on span at bounding box center [807, 208] width 24 height 24
click at [807, 202] on icon "button" at bounding box center [807, 208] width 13 height 13
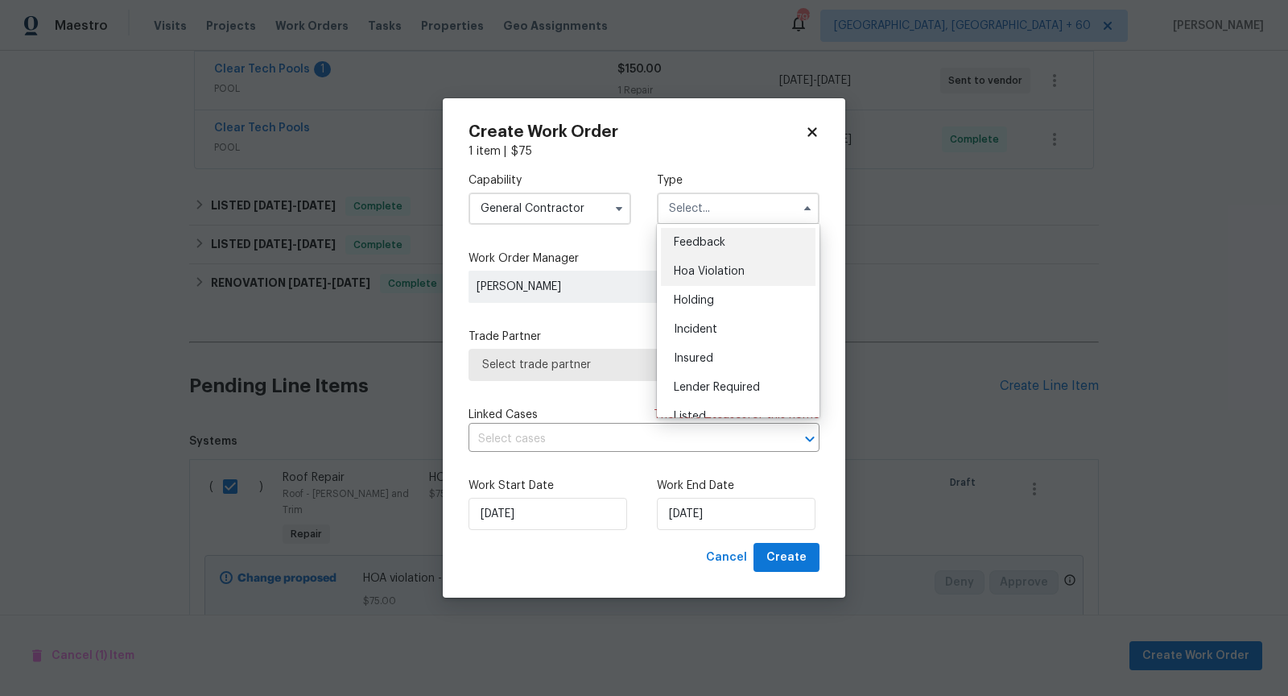
click at [748, 263] on div "Hoa Violation" at bounding box center [738, 271] width 155 height 29
type input "Hoa Violation"
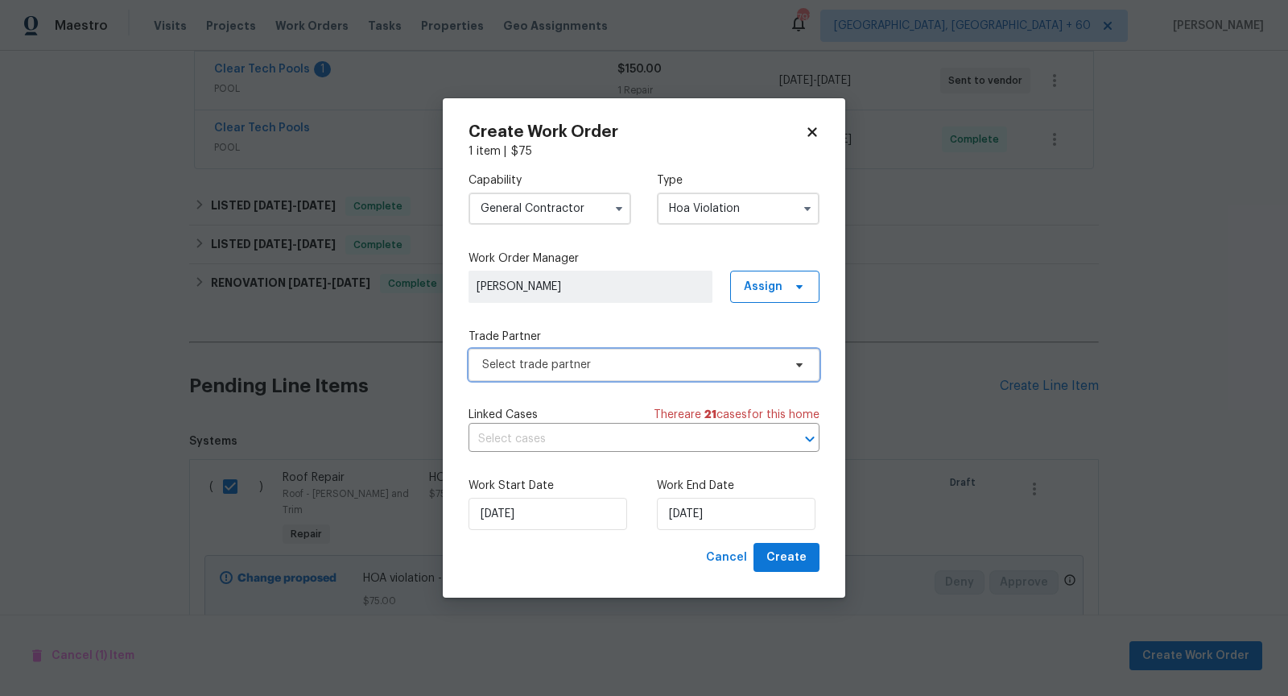
click at [751, 359] on span "Select trade partner" at bounding box center [632, 365] width 300 height 16
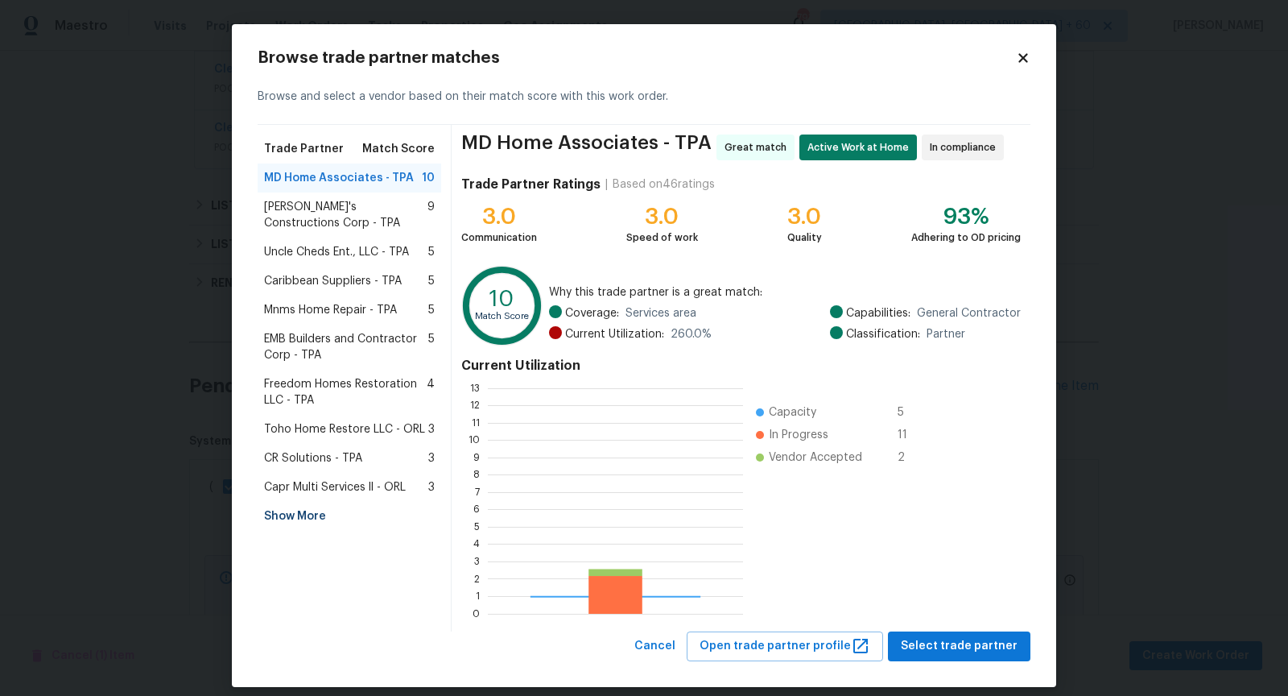
scroll to position [225, 254]
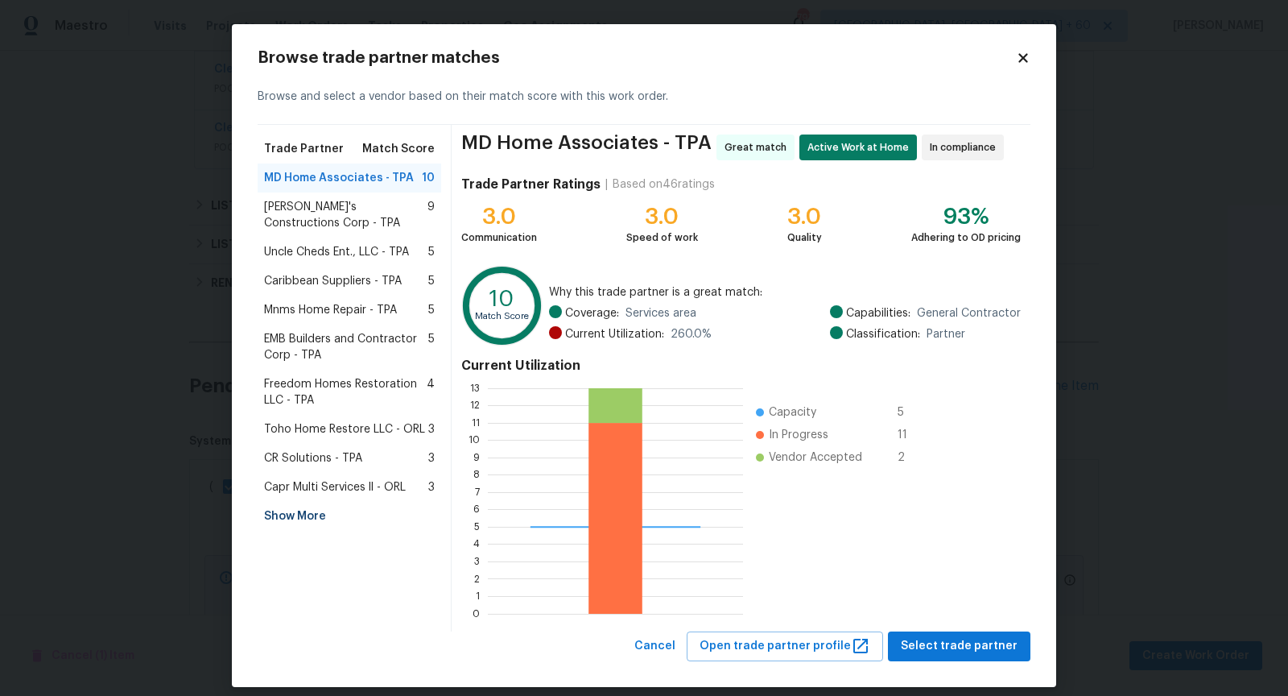
click at [339, 214] on span "[PERSON_NAME]'s Constructions Corp - TPA" at bounding box center [345, 215] width 163 height 32
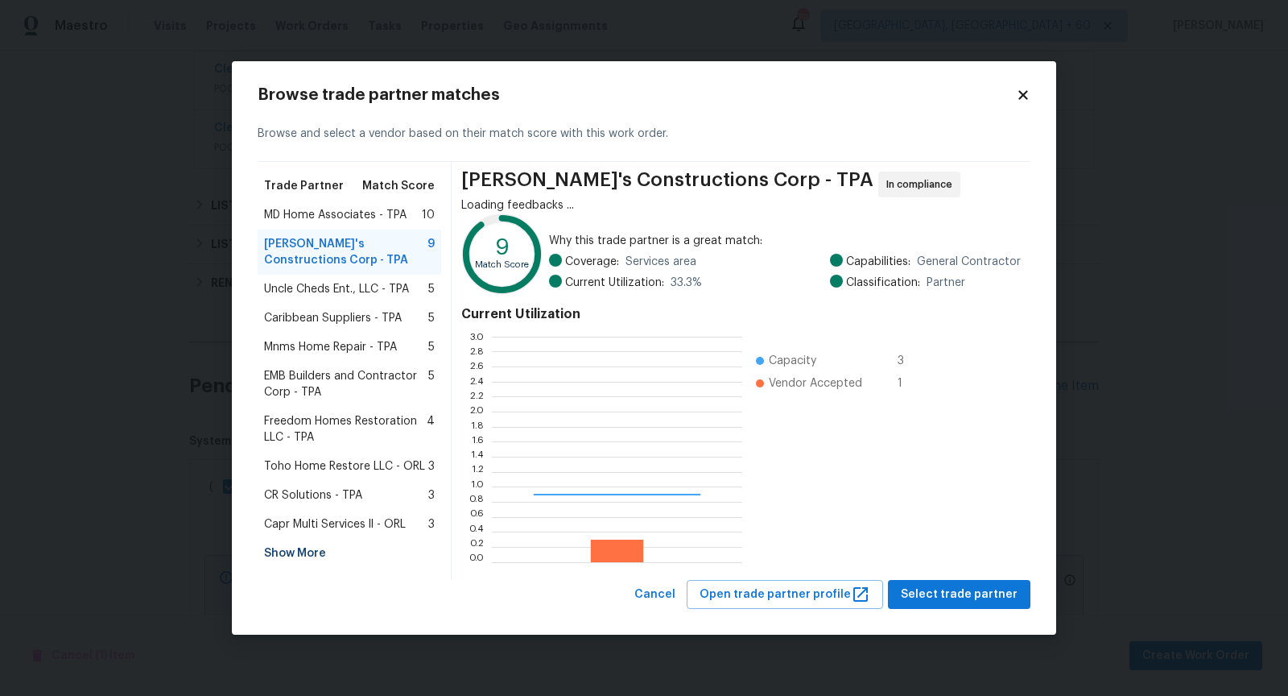
scroll to position [225, 250]
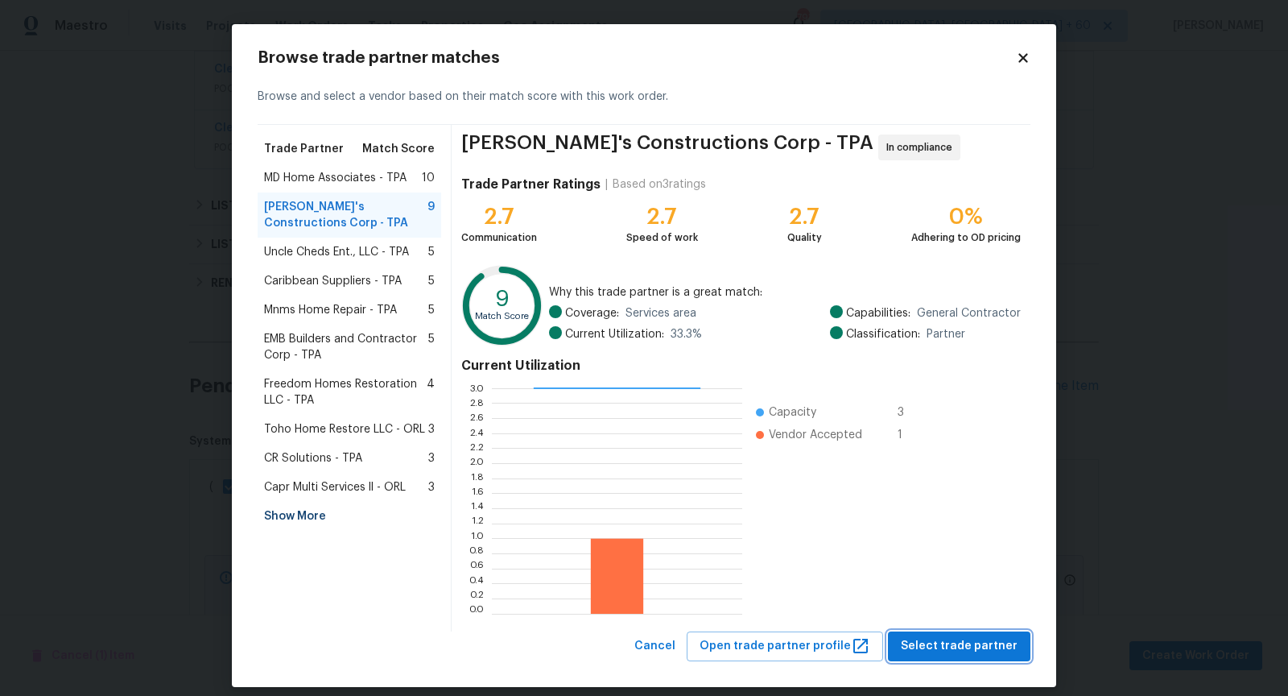
click at [974, 641] on span "Select trade partner" at bounding box center [959, 646] width 117 height 20
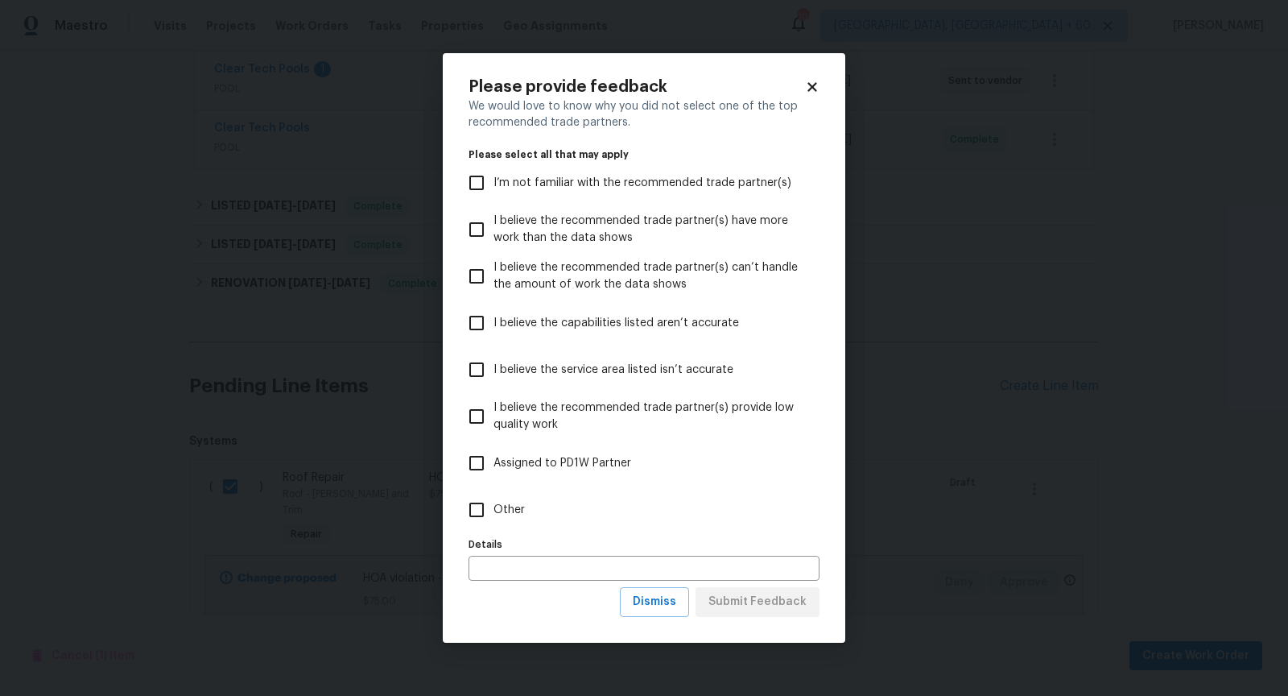
click at [476, 510] on input "Other" at bounding box center [477, 510] width 34 height 34
checkbox input "true"
click at [754, 599] on span "Submit Feedback" at bounding box center [757, 602] width 98 height 20
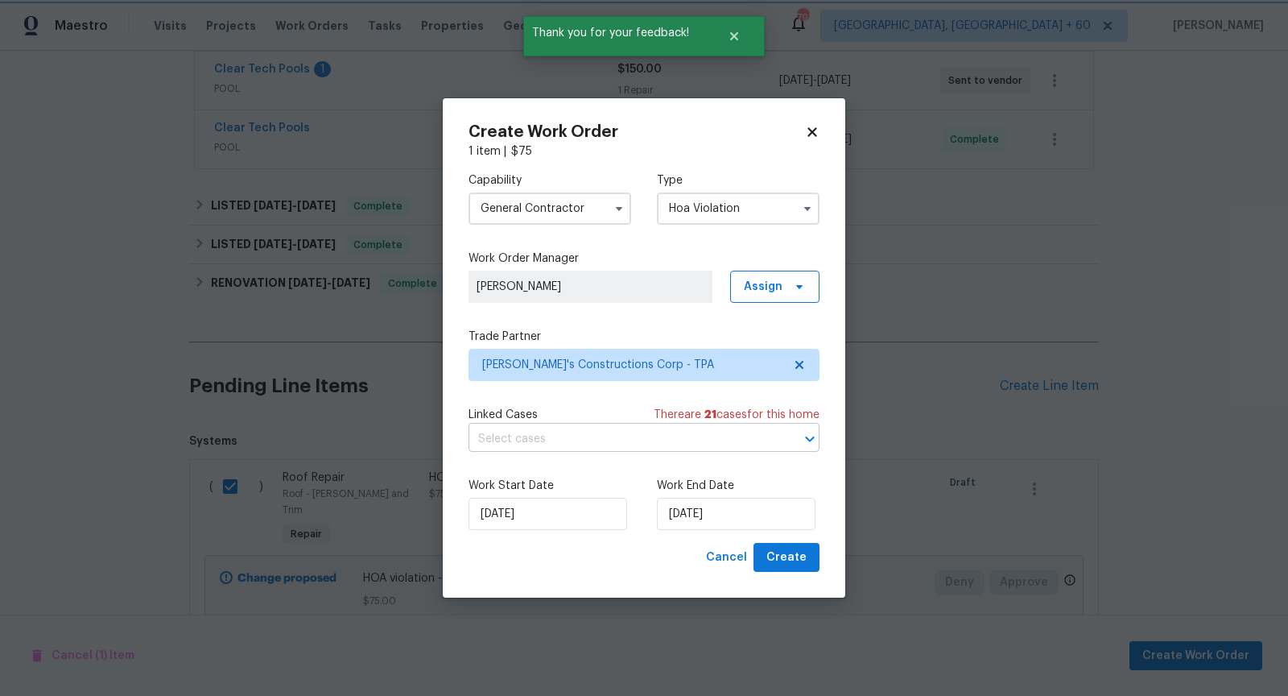
click at [810, 435] on icon "Open" at bounding box center [809, 438] width 19 height 19
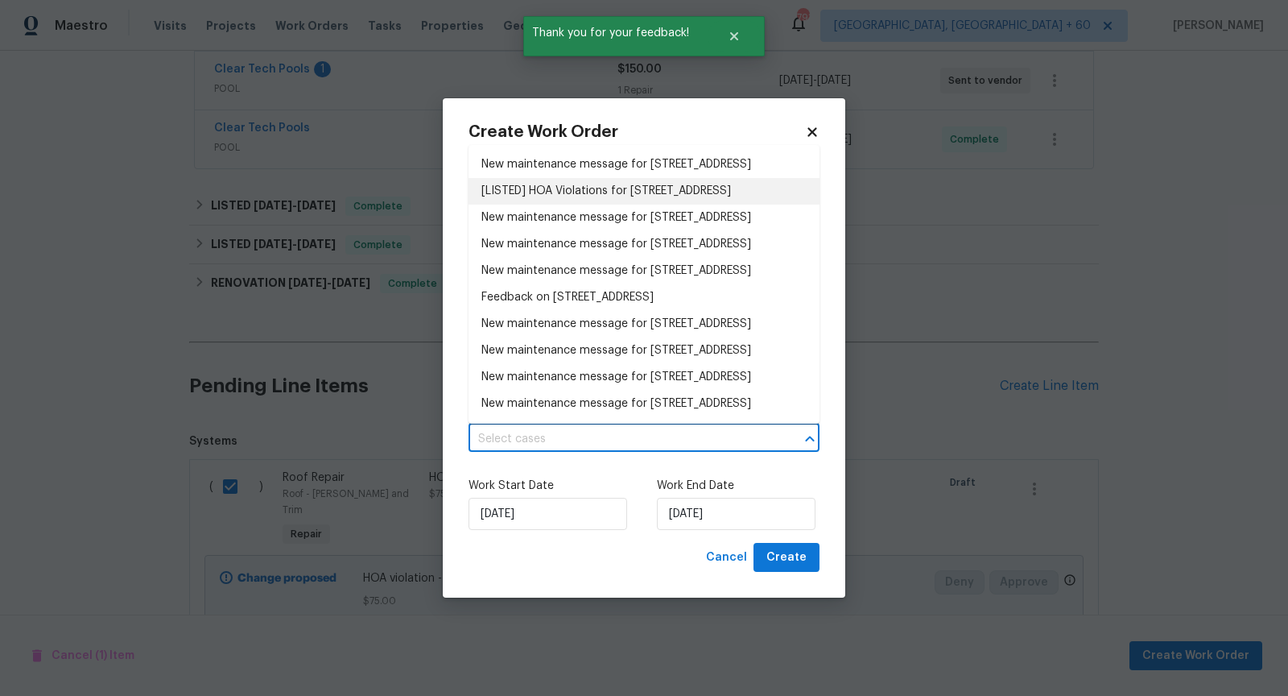
click at [613, 204] on li "[LISTED] HOA Violations for [STREET_ADDRESS]" at bounding box center [644, 191] width 351 height 27
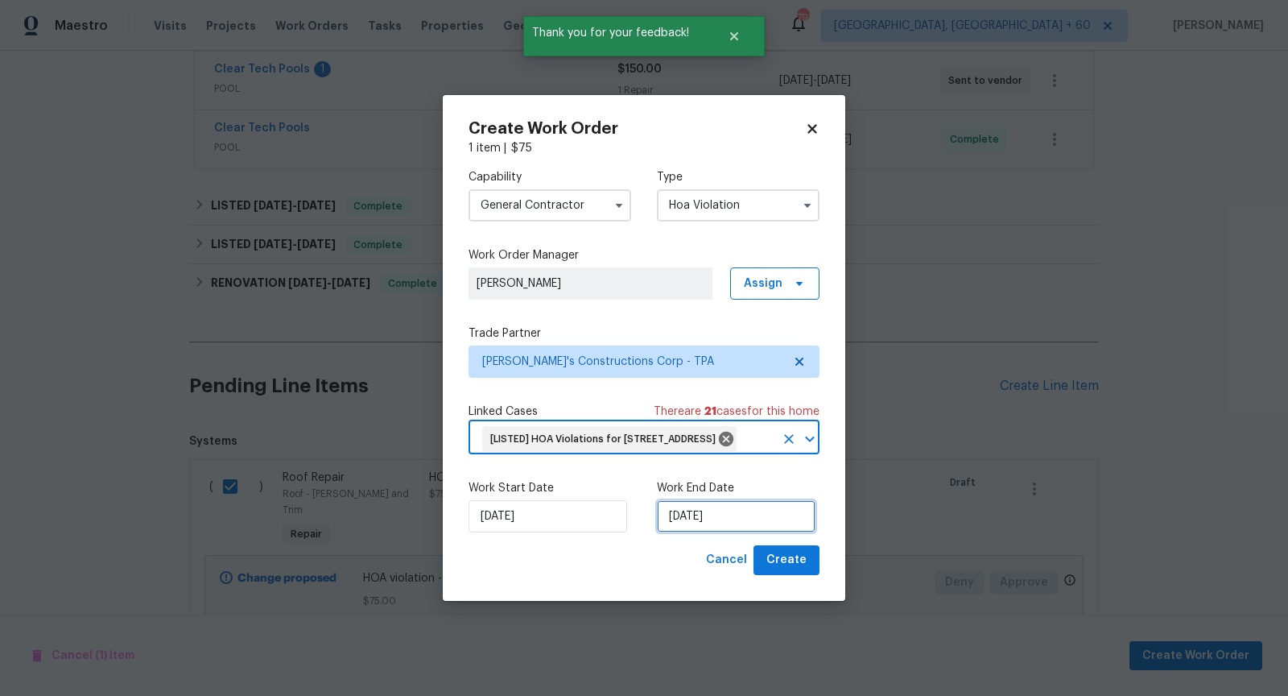
click at [721, 532] on input "[DATE]" at bounding box center [736, 516] width 159 height 32
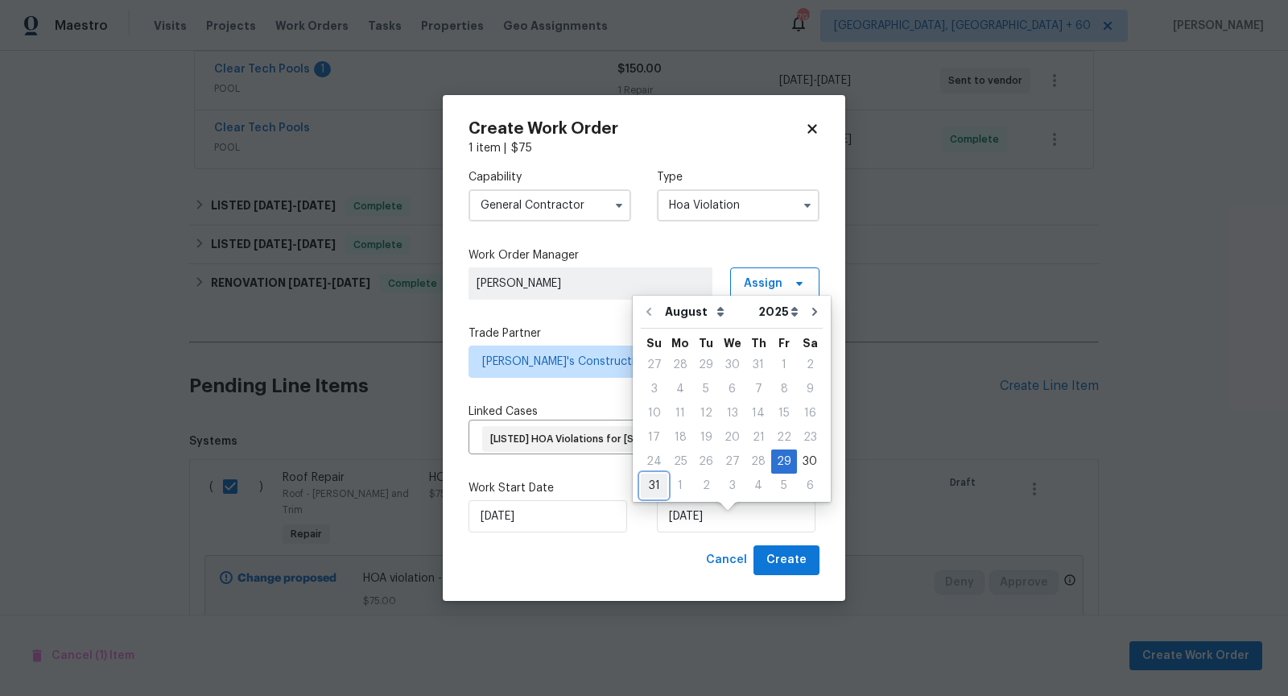
click at [650, 483] on div "31" at bounding box center [654, 485] width 27 height 23
type input "[DATE]"
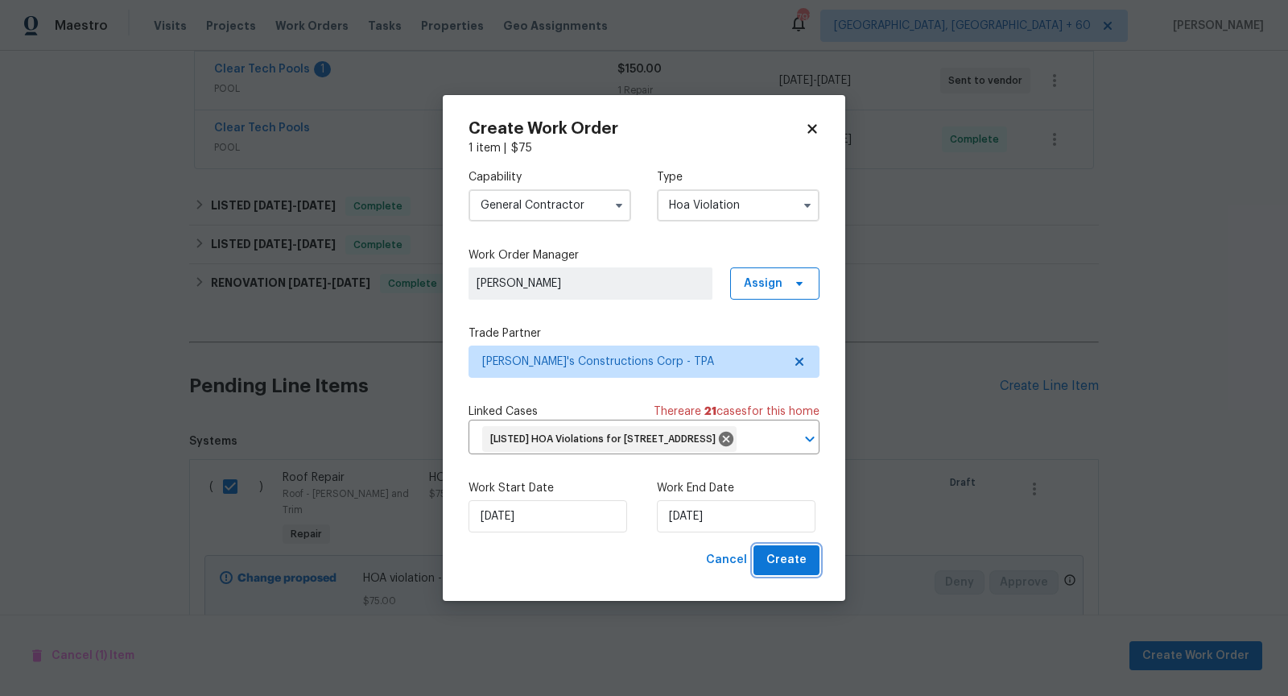
click at [797, 570] on span "Create" at bounding box center [786, 560] width 40 height 20
checkbox input "false"
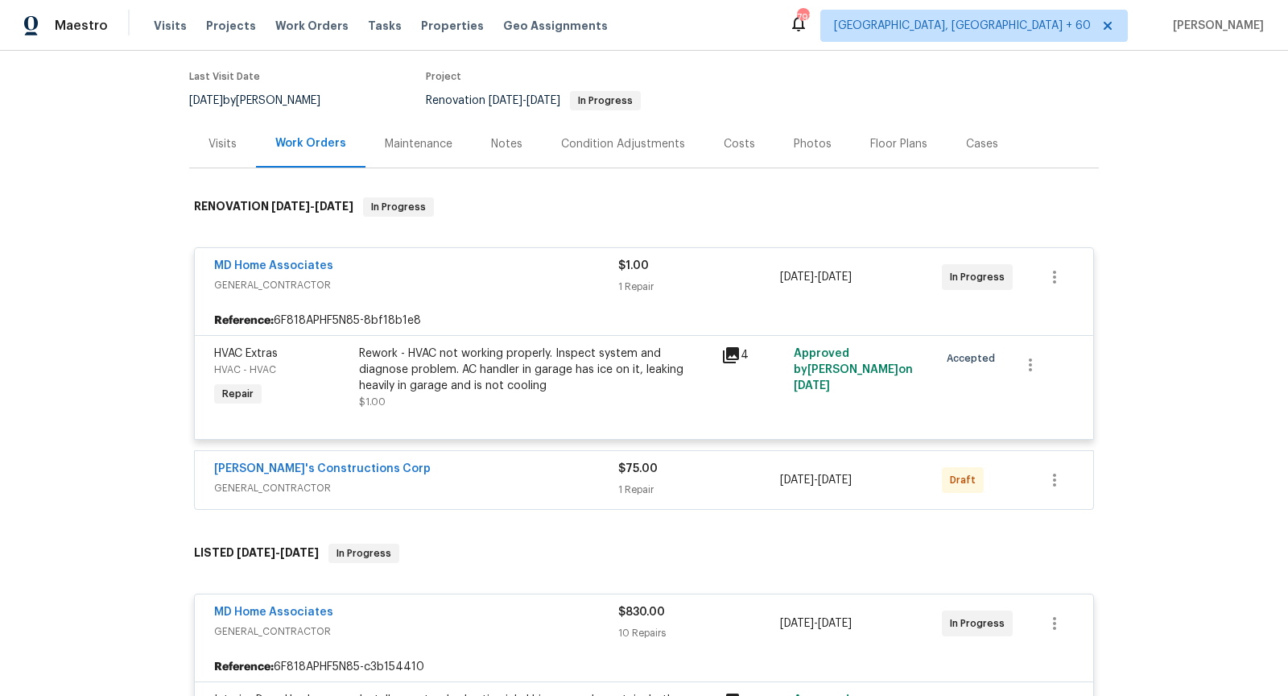
scroll to position [161, 0]
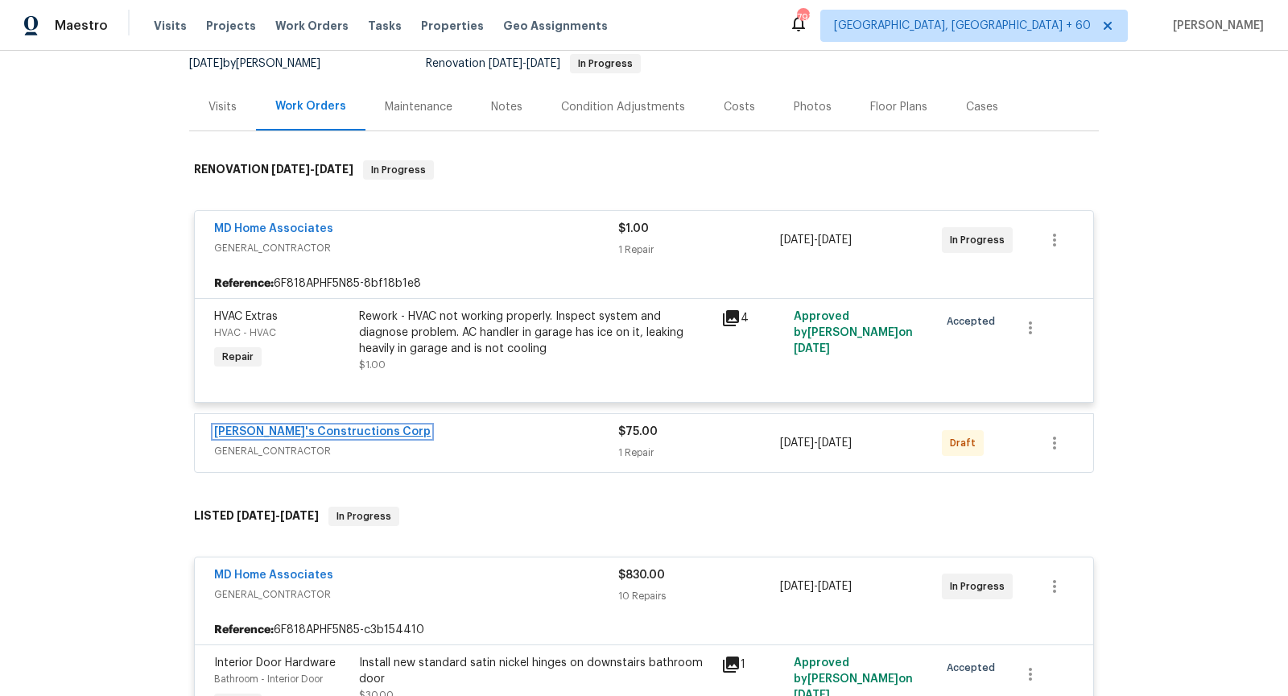
click at [345, 426] on link "[PERSON_NAME]'s Constructions Corp" at bounding box center [322, 431] width 217 height 11
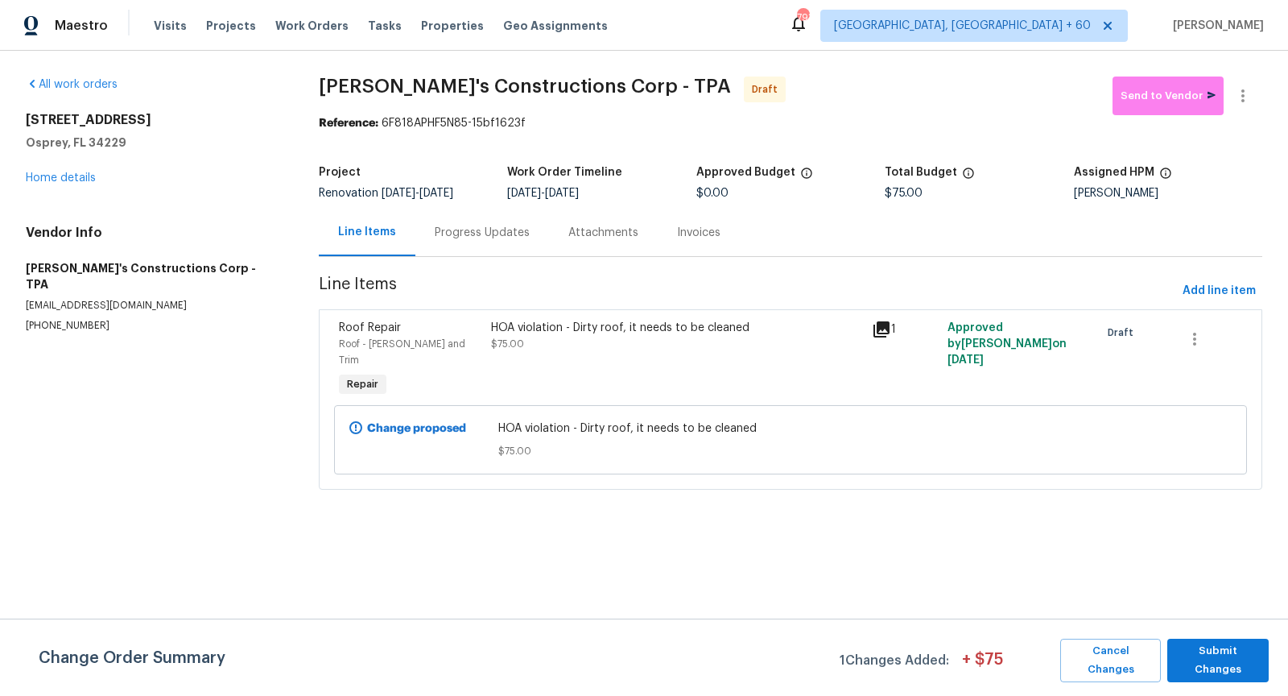
click at [467, 243] on div "Progress Updates" at bounding box center [482, 232] width 134 height 47
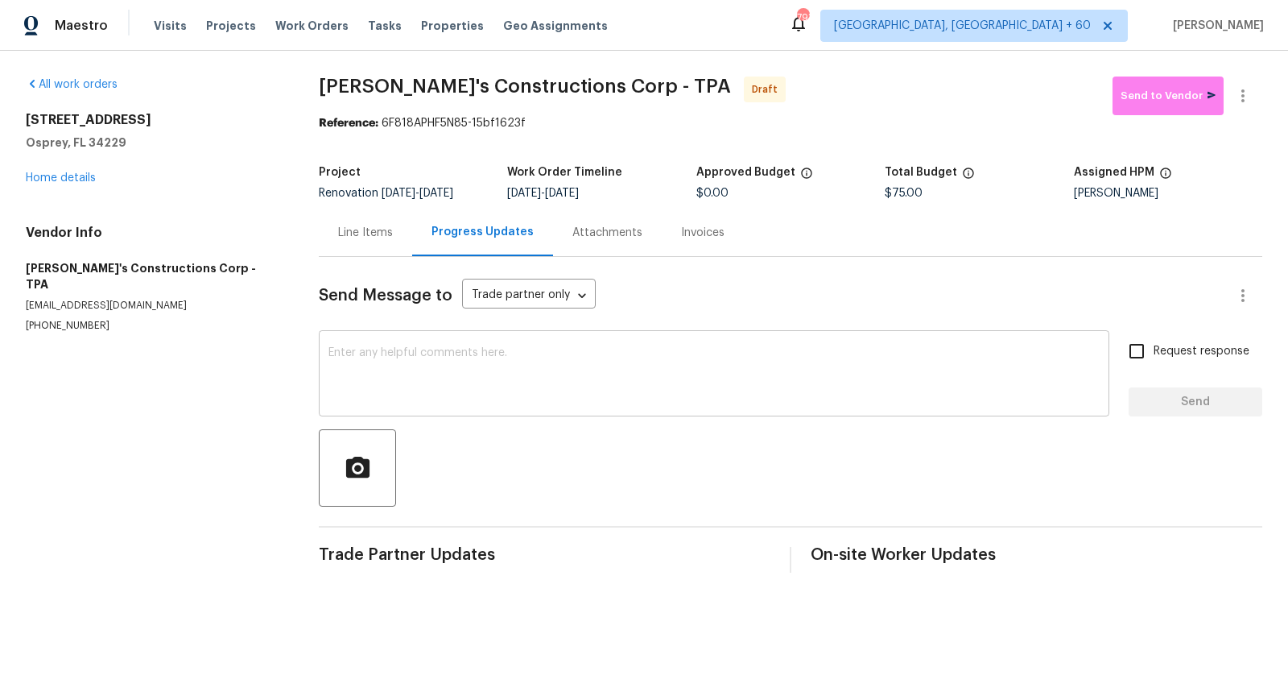
click at [460, 338] on div "x ​" at bounding box center [714, 375] width 791 height 82
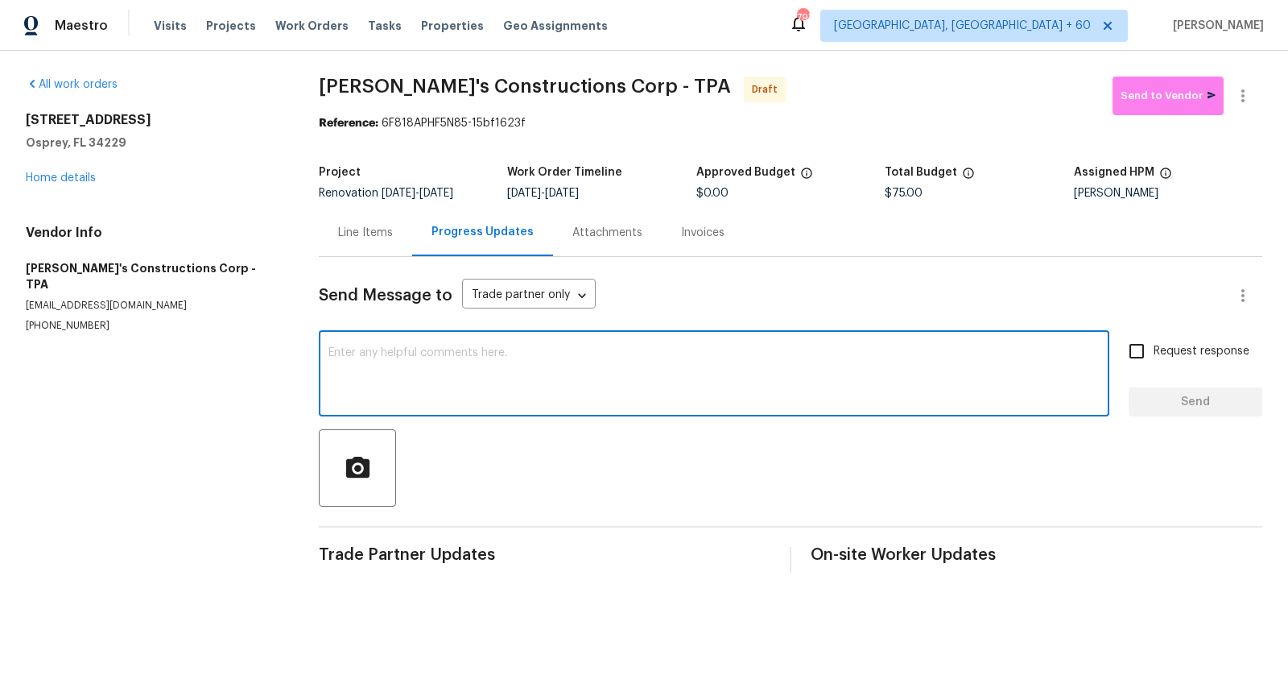
paste textarea "Hi, I'm [PERSON_NAME] from Opendoor. Just wanted to check if you received the w…"
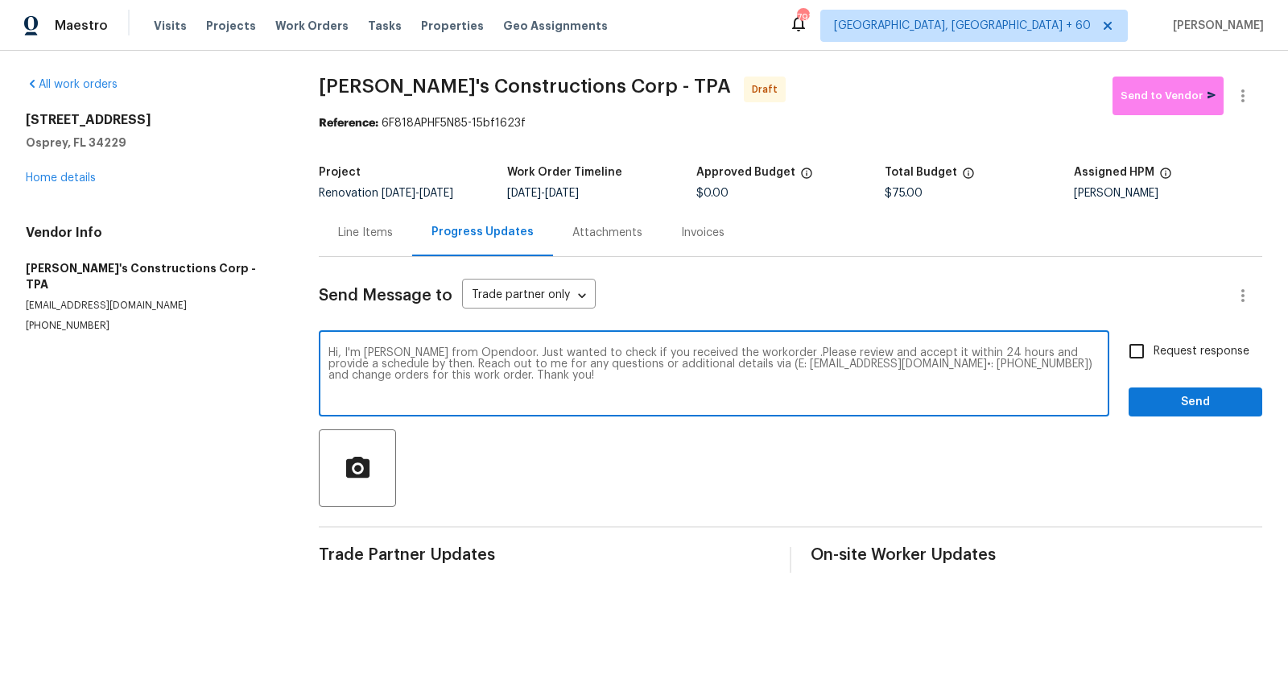
type textarea "Hi, I'm [PERSON_NAME] from Opendoor. Just wanted to check if you received the w…"
click at [1138, 353] on input "Request response" at bounding box center [1137, 351] width 34 height 34
checkbox input "true"
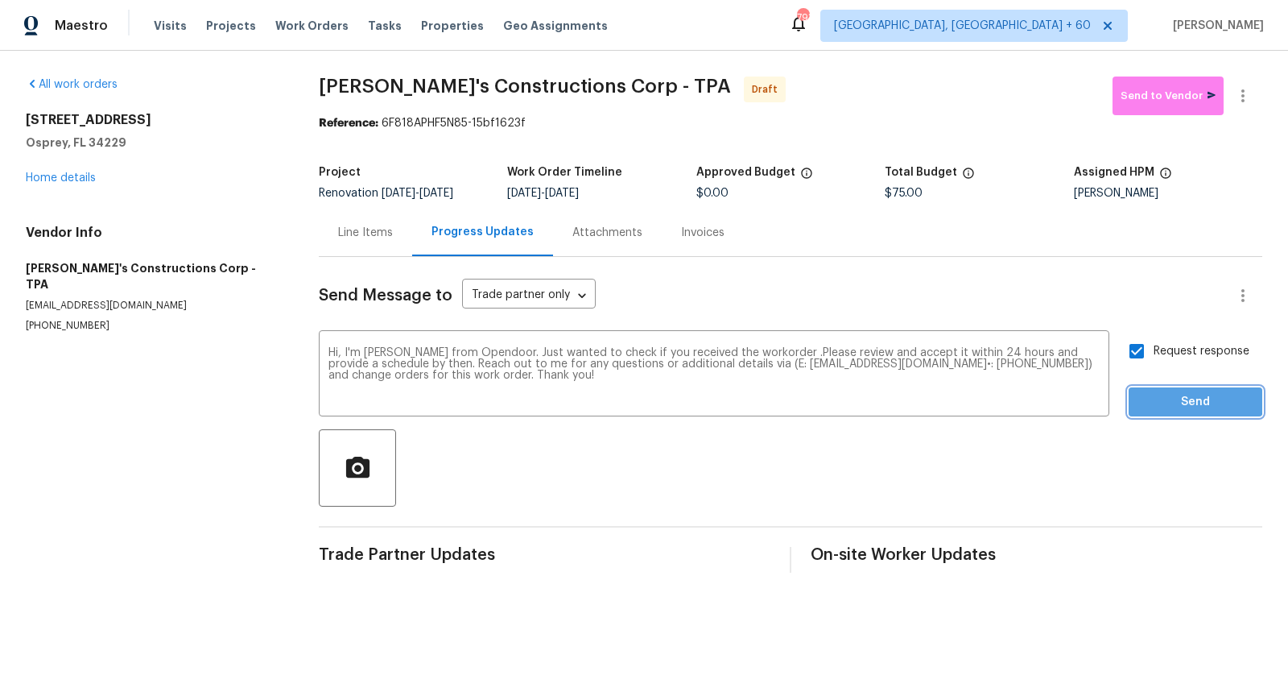
click at [1166, 400] on span "Send" at bounding box center [1196, 402] width 108 height 20
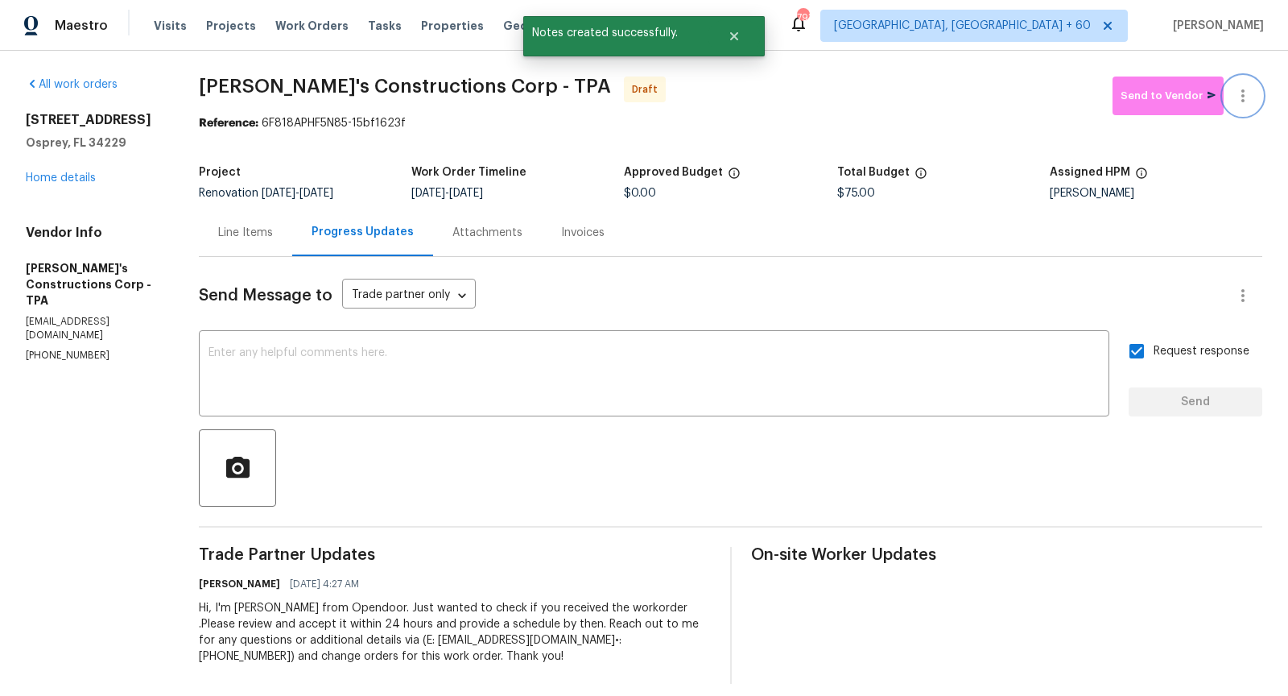
click at [1248, 101] on icon "button" at bounding box center [1242, 95] width 19 height 19
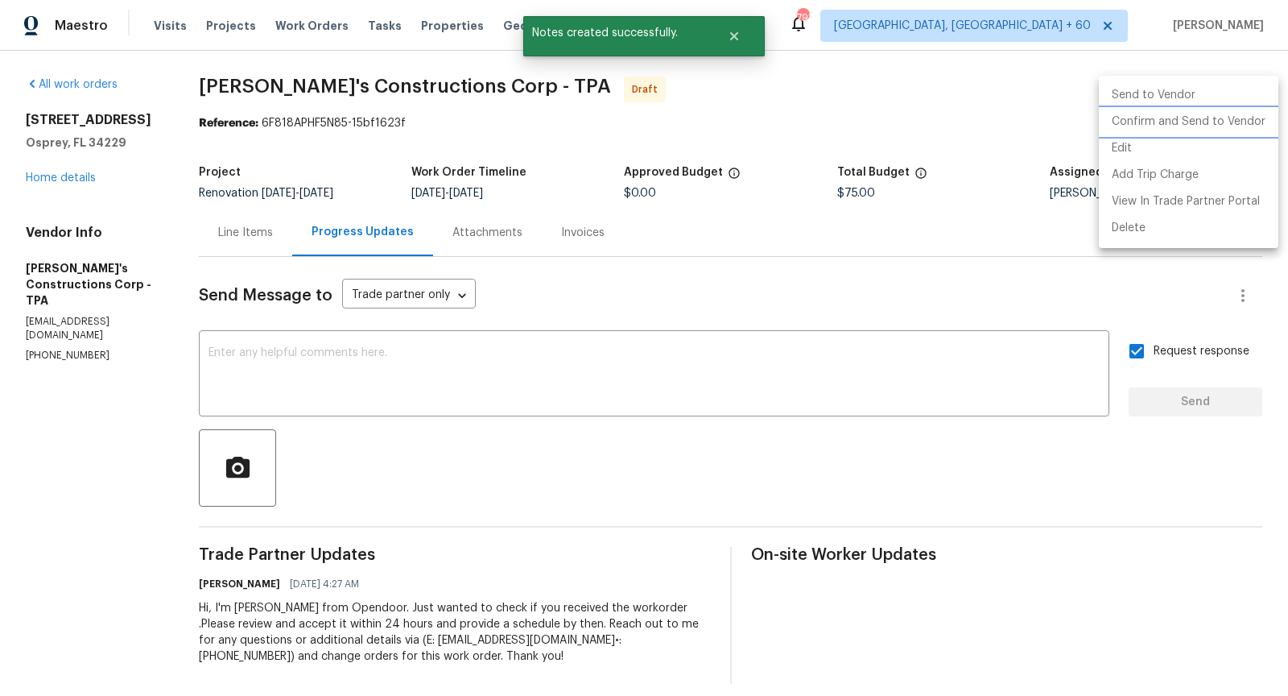
click at [1151, 121] on li "Confirm and Send to Vendor" at bounding box center [1189, 122] width 180 height 27
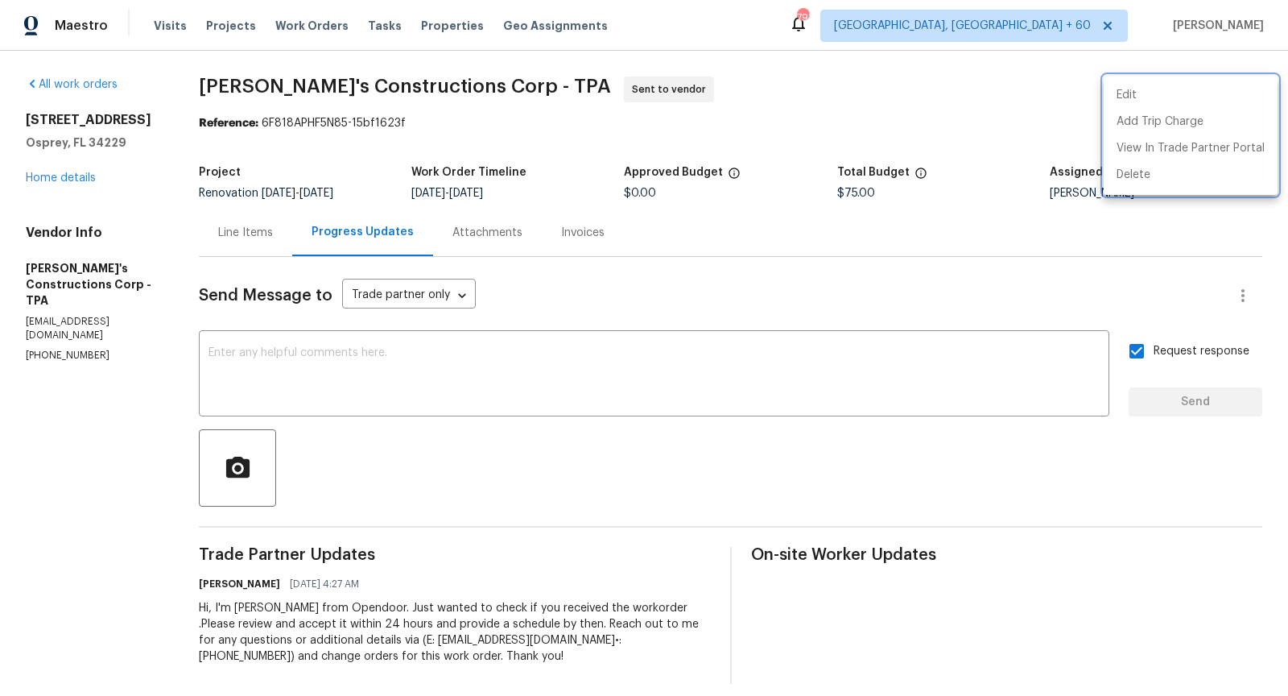
click at [47, 182] on div at bounding box center [644, 348] width 1288 height 696
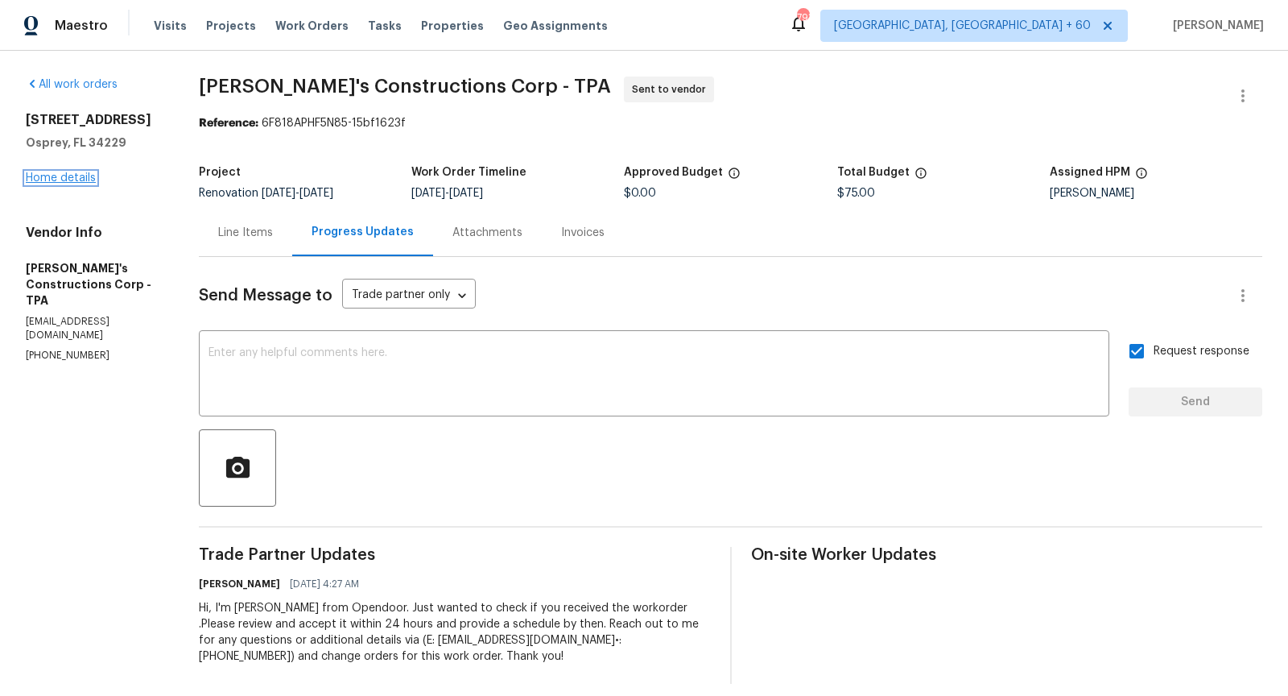
click at [67, 176] on link "Home details" at bounding box center [61, 177] width 70 height 11
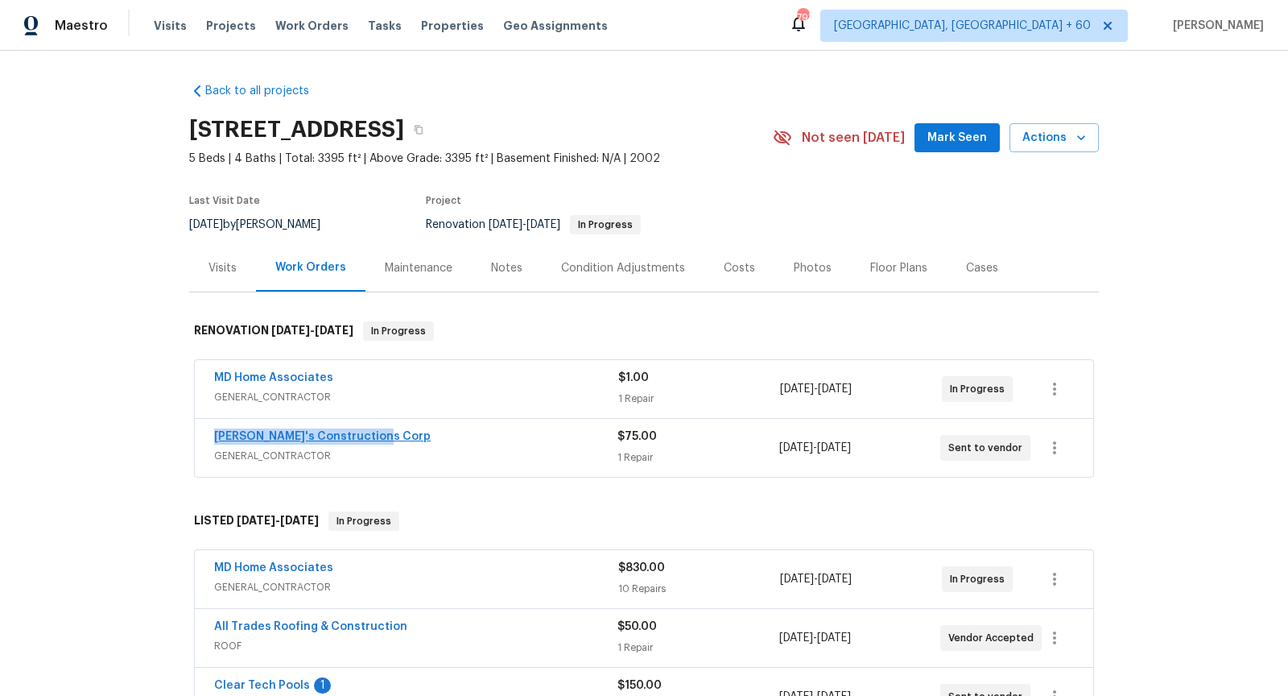
drag, startPoint x: 383, startPoint y: 437, endPoint x: 214, endPoint y: 439, distance: 169.1
click at [214, 438] on div "[PERSON_NAME]'s Constructions Corp" at bounding box center [415, 437] width 403 height 19
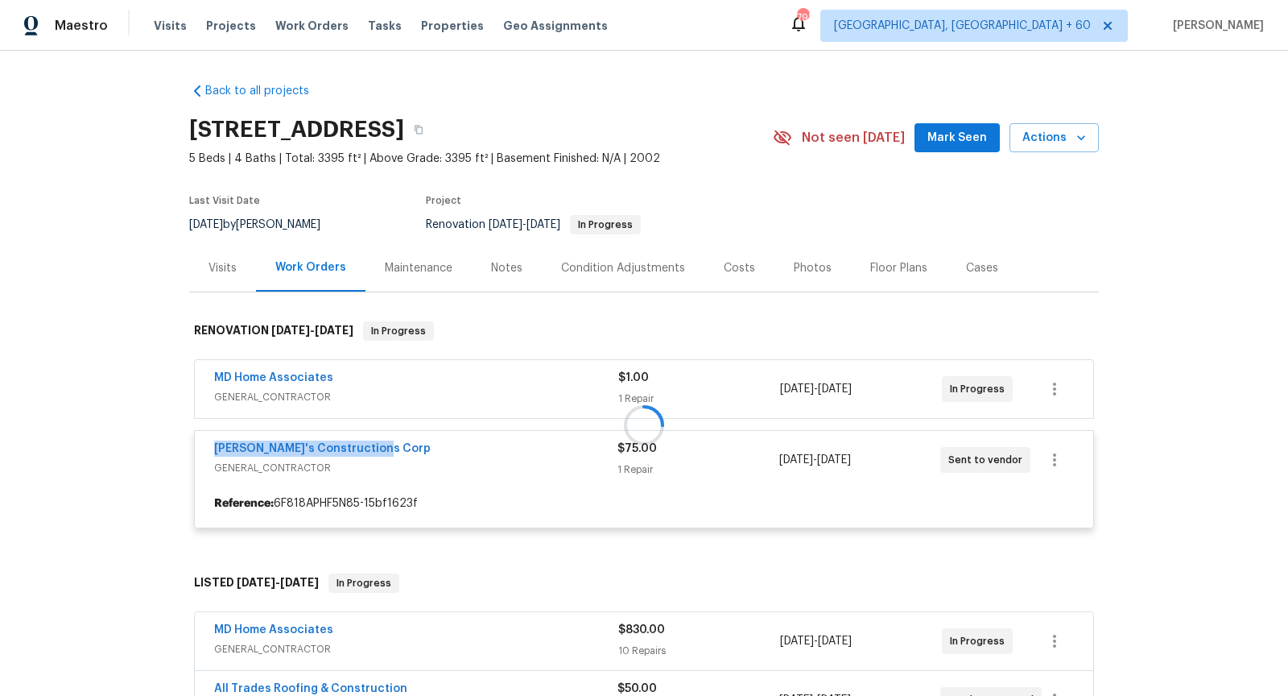
copy link "[PERSON_NAME]'s Constructions Corp"
